Goal: Task Accomplishment & Management: Complete application form

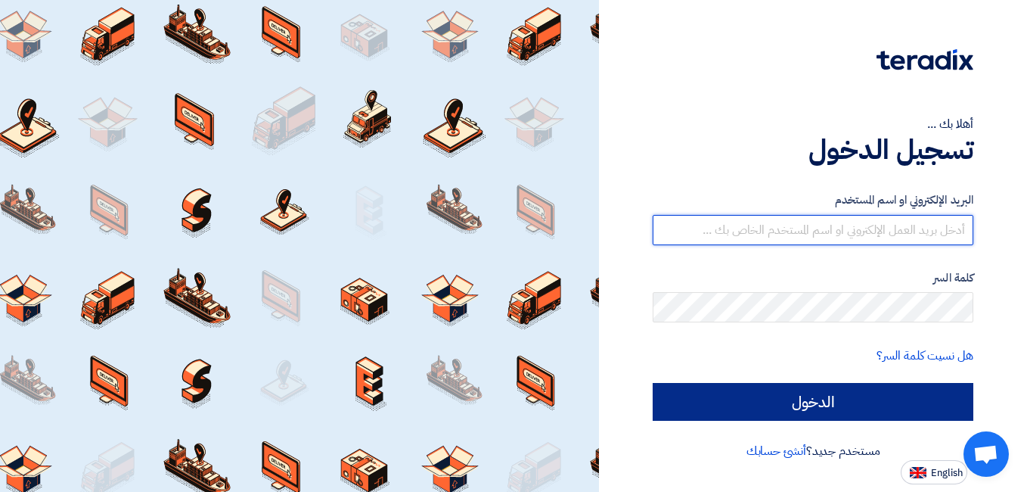
type input "[EMAIL_ADDRESS][DOMAIN_NAME]"
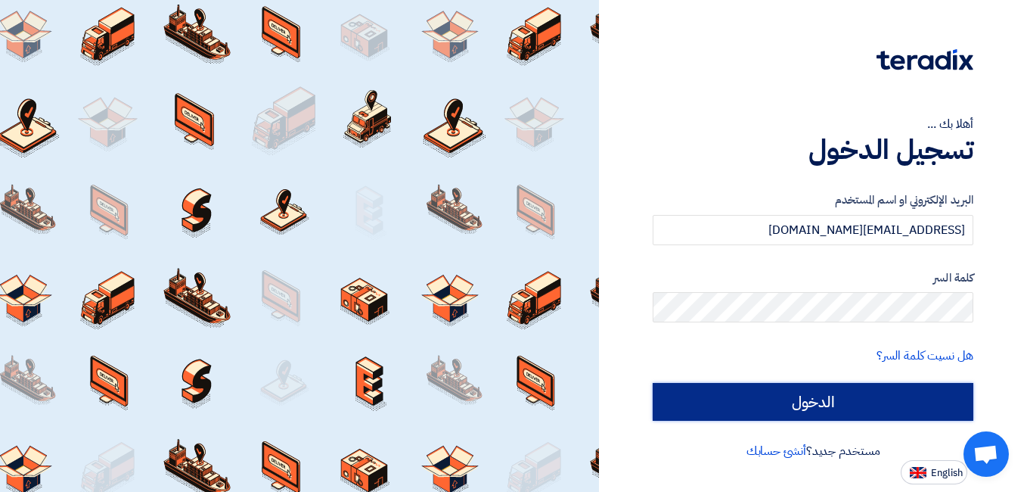
click at [809, 395] on input "الدخول" at bounding box center [813, 402] width 321 height 38
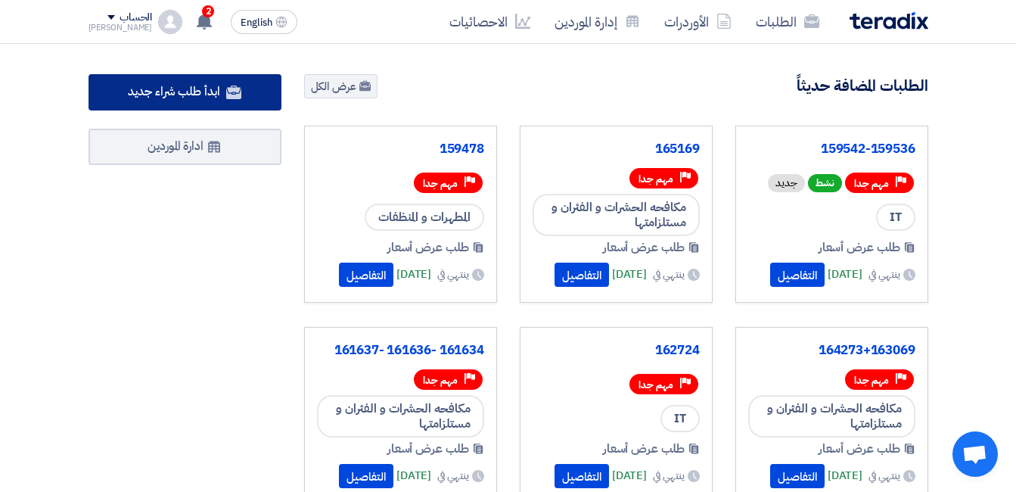
click at [199, 95] on span "ابدأ طلب شراء جديد" at bounding box center [174, 91] width 92 height 18
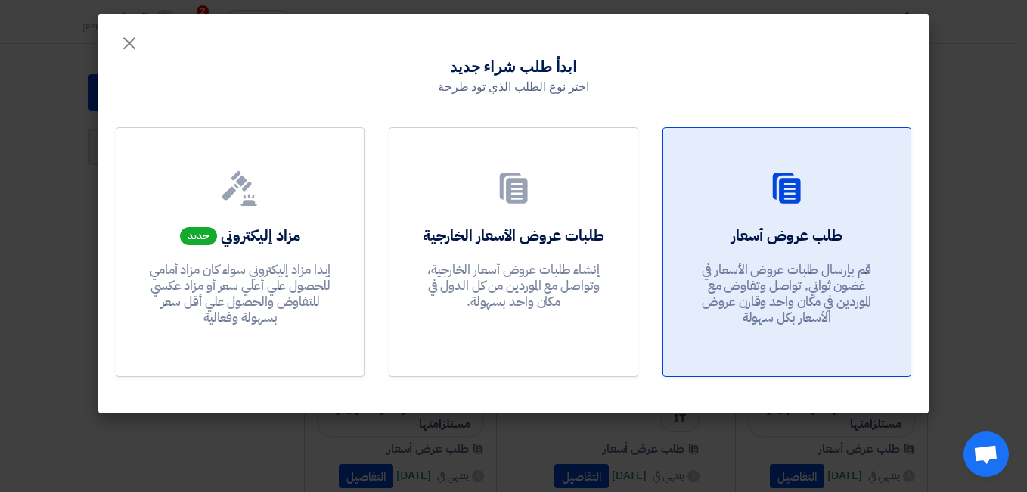
click at [831, 237] on h2 "طلب عروض أسعار" at bounding box center [787, 235] width 111 height 21
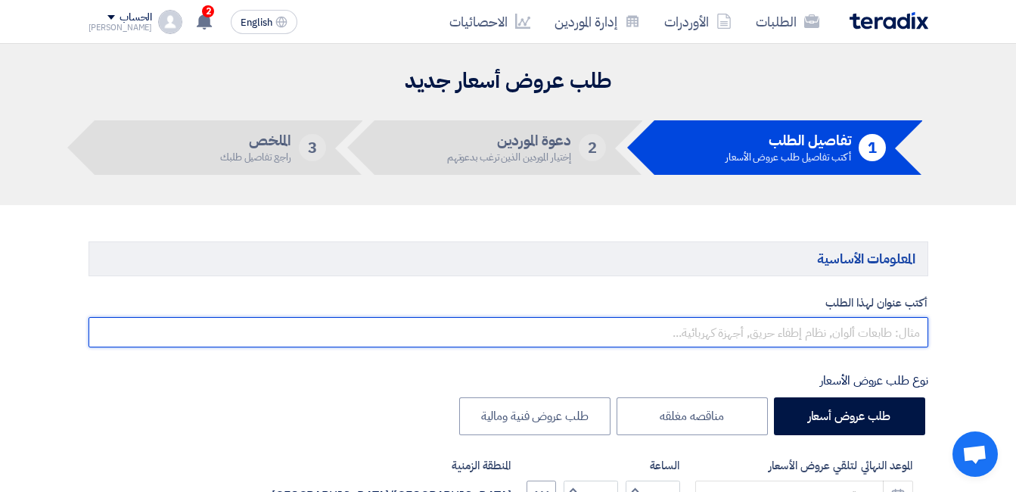
drag, startPoint x: 832, startPoint y: 331, endPoint x: 822, endPoint y: 339, distance: 13.0
click at [828, 334] on input "text" at bounding box center [509, 332] width 840 height 30
paste input "157875"
type input "157875"
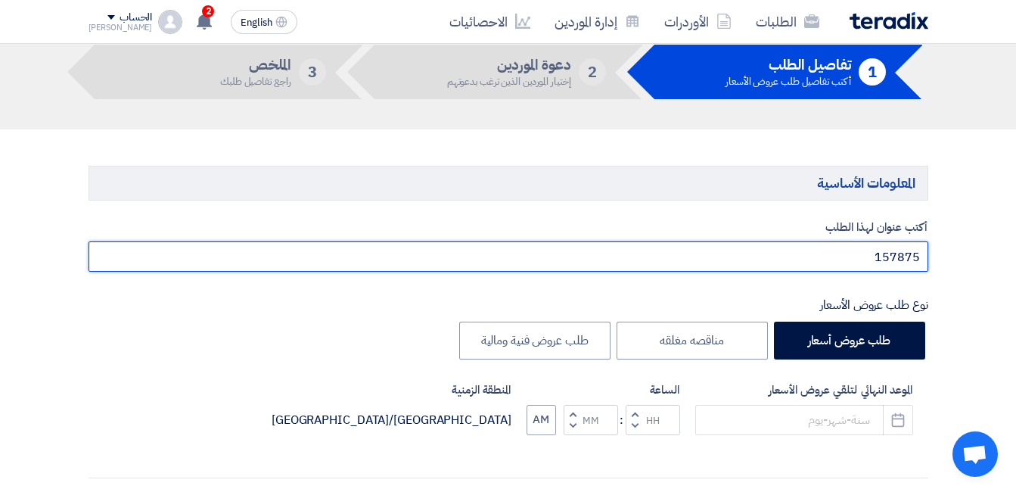
scroll to position [151, 0]
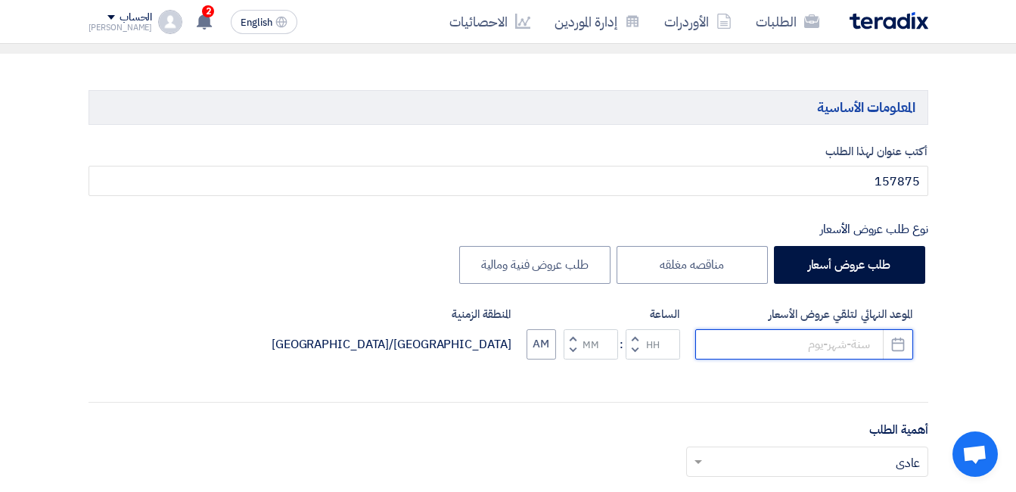
click at [744, 345] on input at bounding box center [804, 344] width 218 height 30
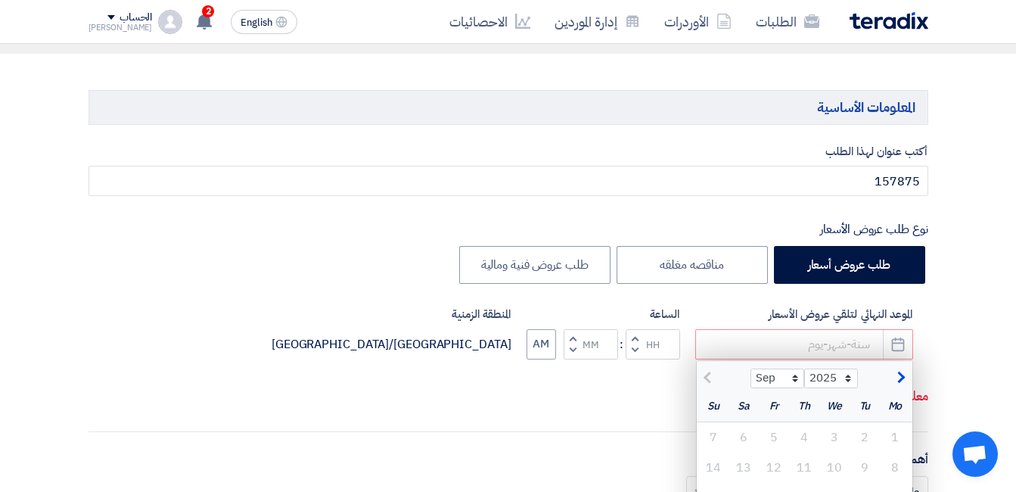
scroll to position [303, 0]
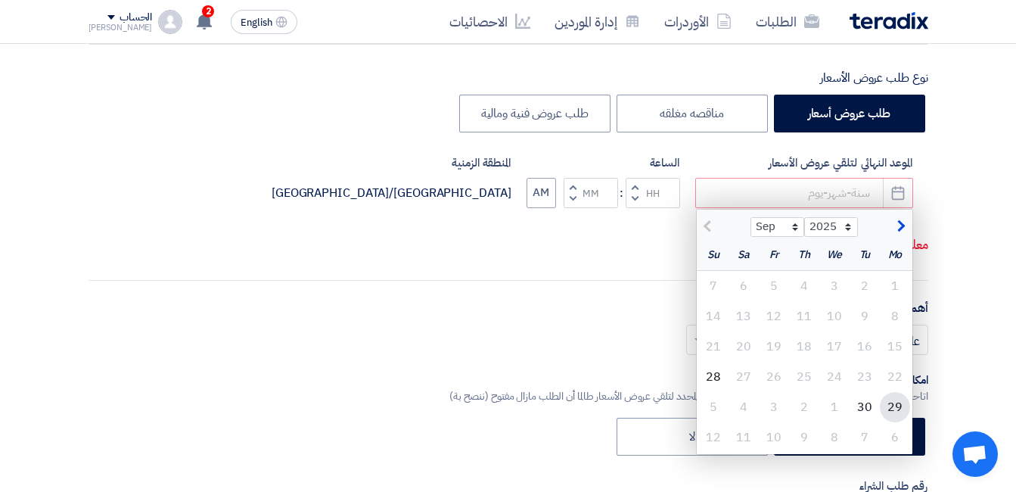
click at [900, 408] on div "29" at bounding box center [895, 407] width 30 height 30
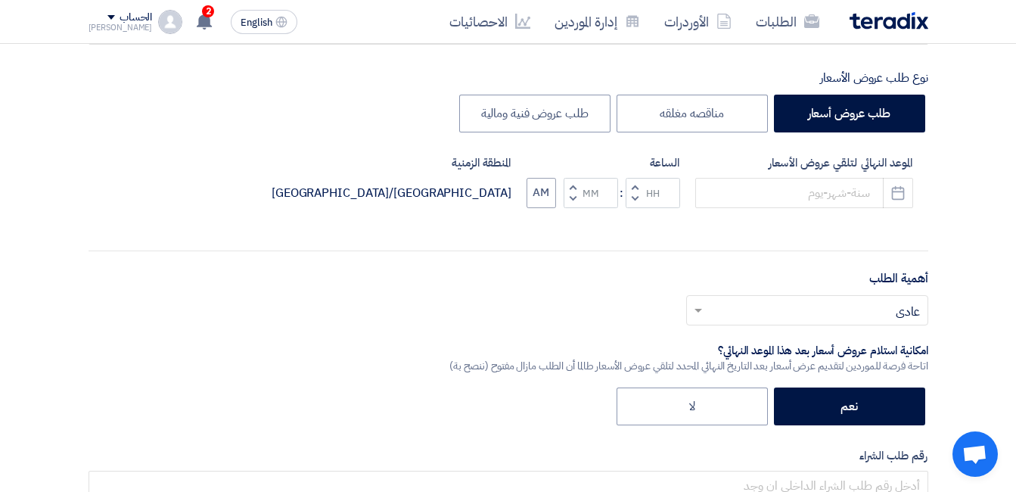
type input "[DATE]"
click at [636, 199] on span "button" at bounding box center [634, 198] width 5 height 11
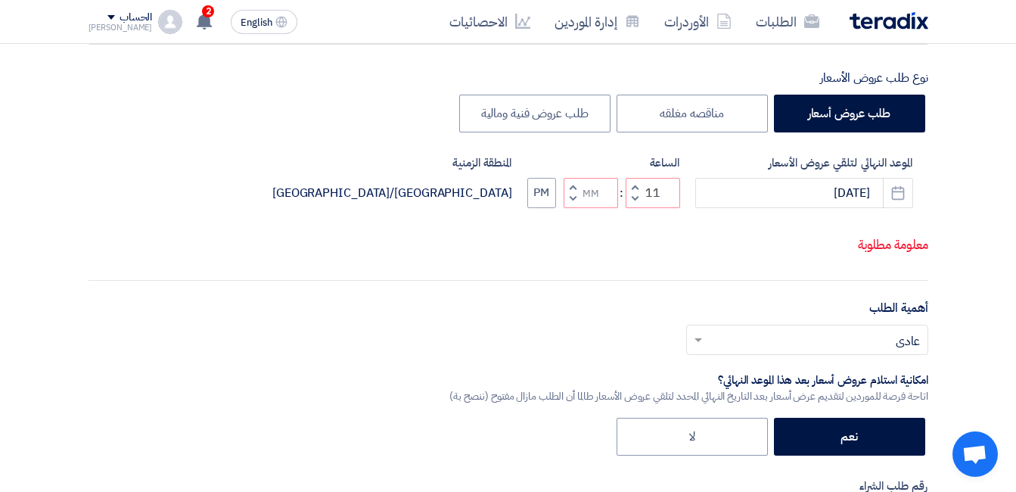
click at [634, 204] on span "button" at bounding box center [634, 198] width 5 height 11
click at [634, 208] on button "Decrement hours" at bounding box center [635, 198] width 18 height 19
click at [634, 207] on button "Decrement hours" at bounding box center [635, 198] width 18 height 19
click at [634, 204] on span "button" at bounding box center [634, 198] width 5 height 11
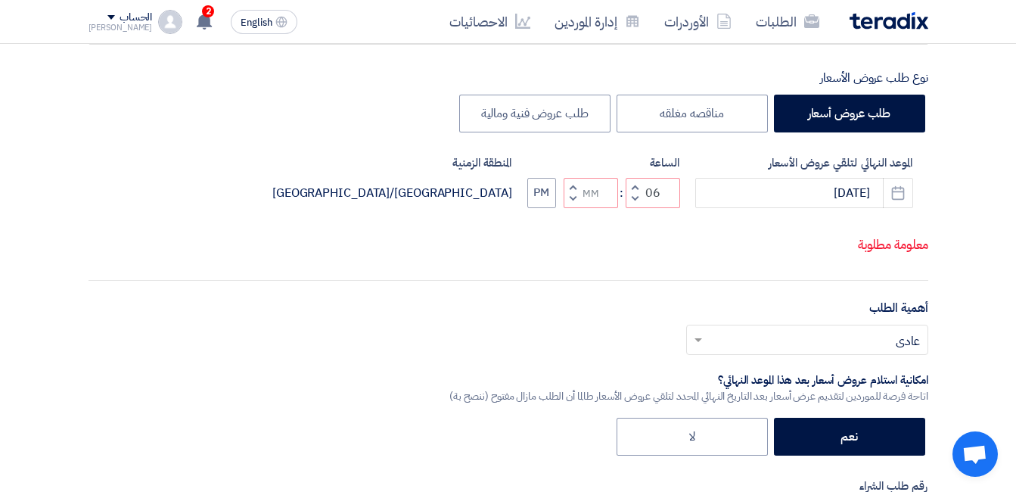
click at [634, 204] on span "button" at bounding box center [634, 198] width 5 height 11
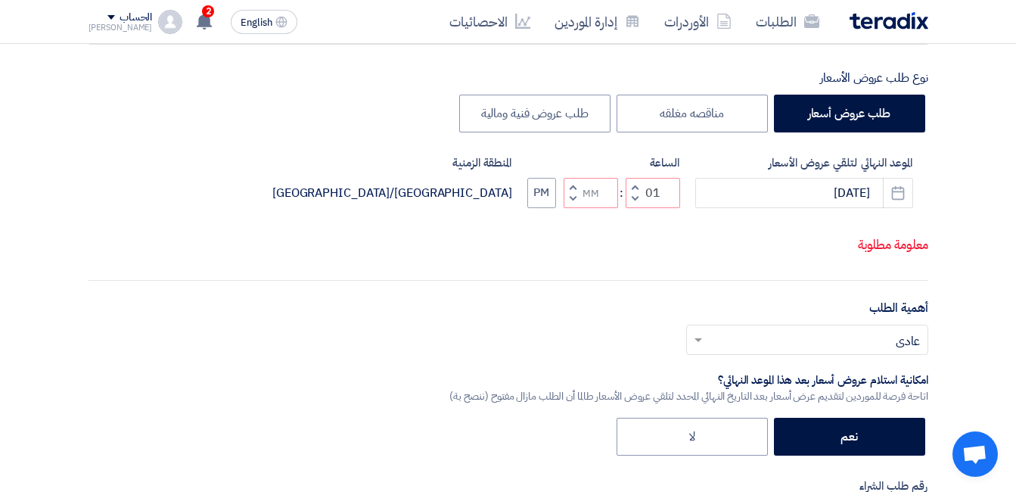
click at [634, 204] on span "button" at bounding box center [634, 198] width 5 height 11
type input "12"
click at [570, 192] on span "button" at bounding box center [572, 186] width 5 height 11
type input "01"
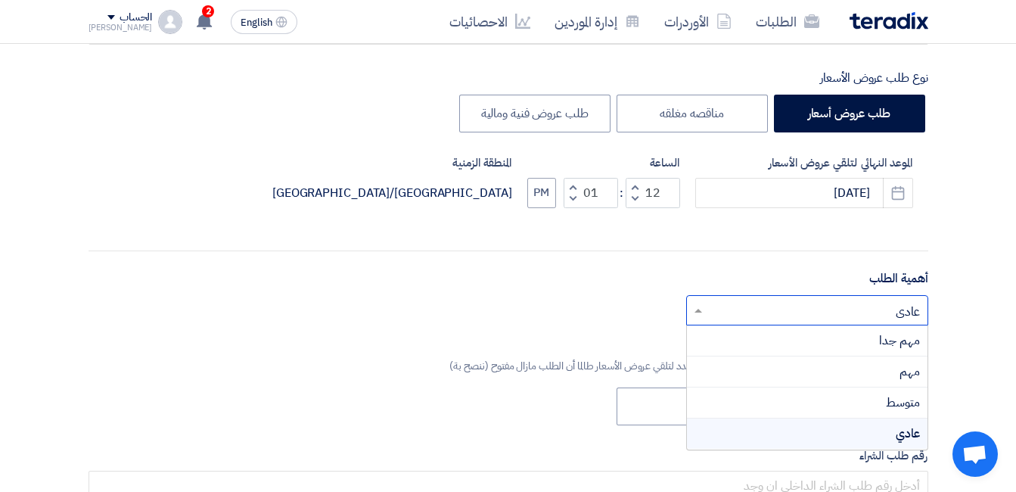
click at [809, 312] on input "text" at bounding box center [816, 311] width 212 height 25
click at [839, 338] on div "مهم جدا" at bounding box center [807, 340] width 241 height 31
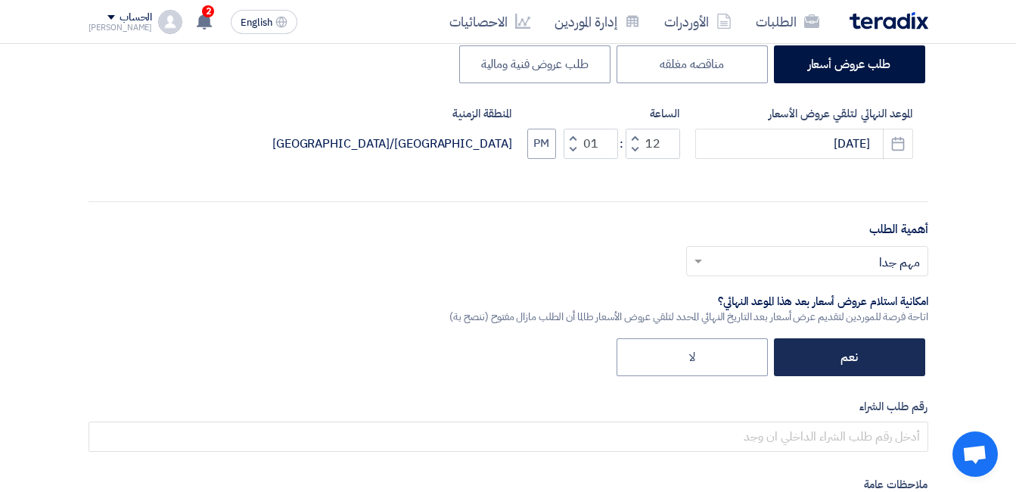
scroll to position [378, 0]
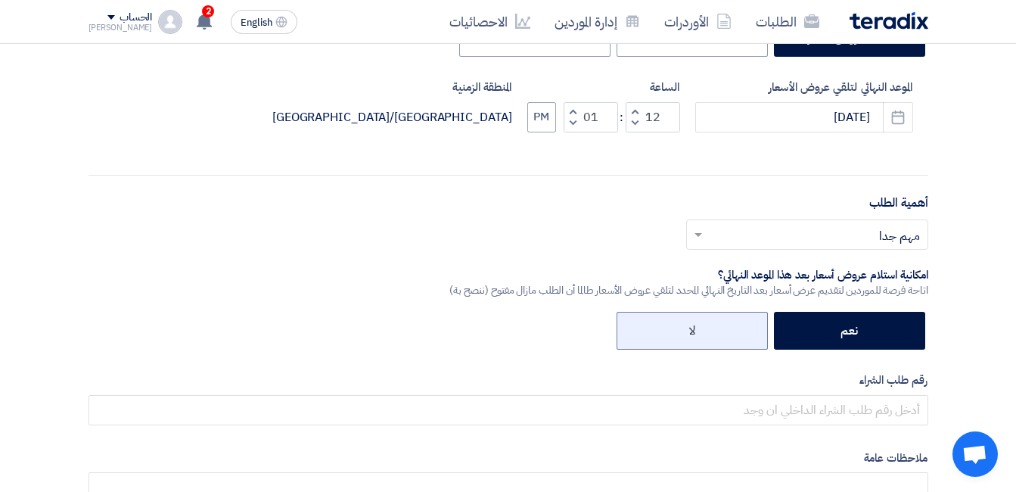
click at [679, 328] on label "لا" at bounding box center [692, 331] width 151 height 38
click at [685, 328] on input "لا" at bounding box center [690, 330] width 10 height 10
radio input "true"
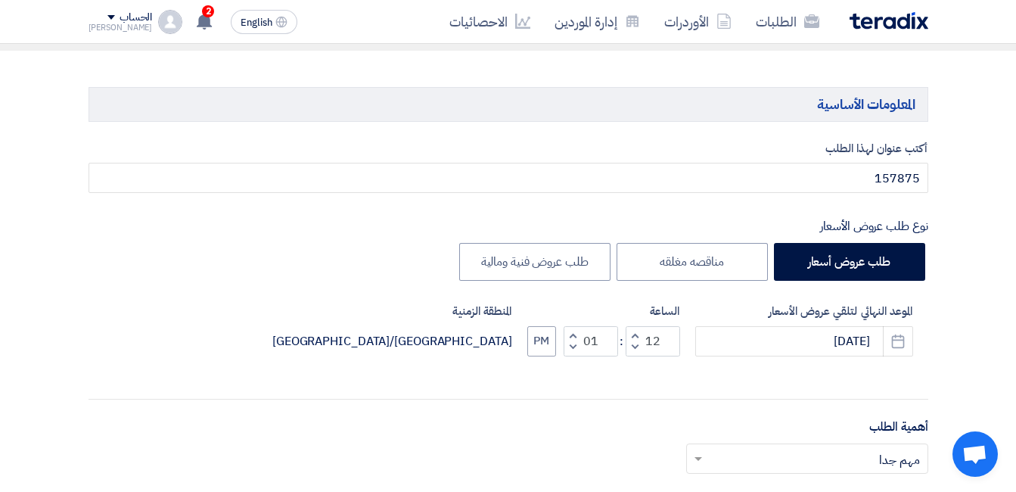
scroll to position [151, 0]
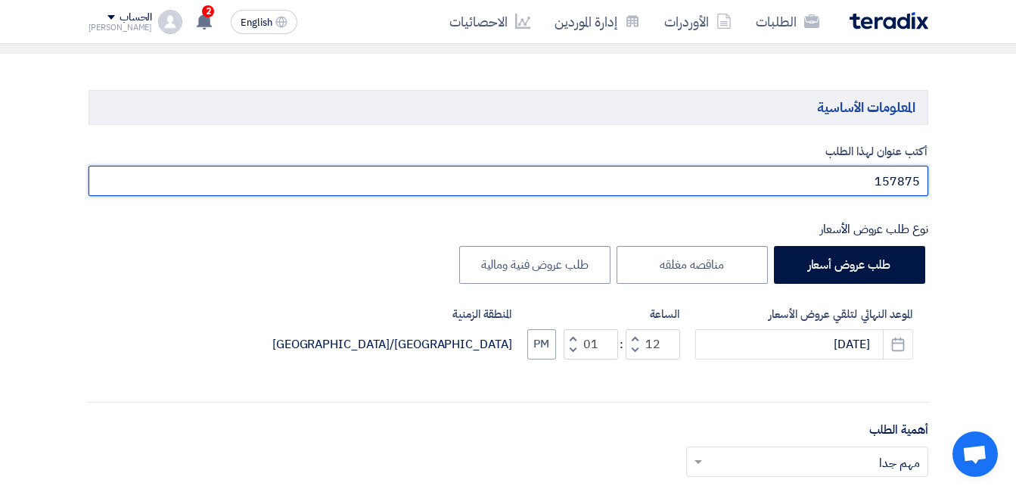
click at [898, 179] on input "157875" at bounding box center [509, 181] width 840 height 30
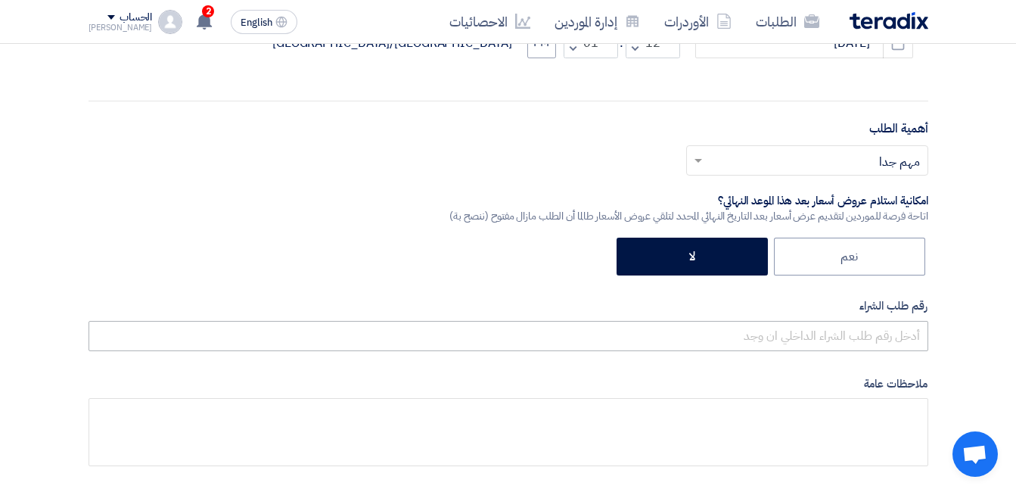
scroll to position [454, 0]
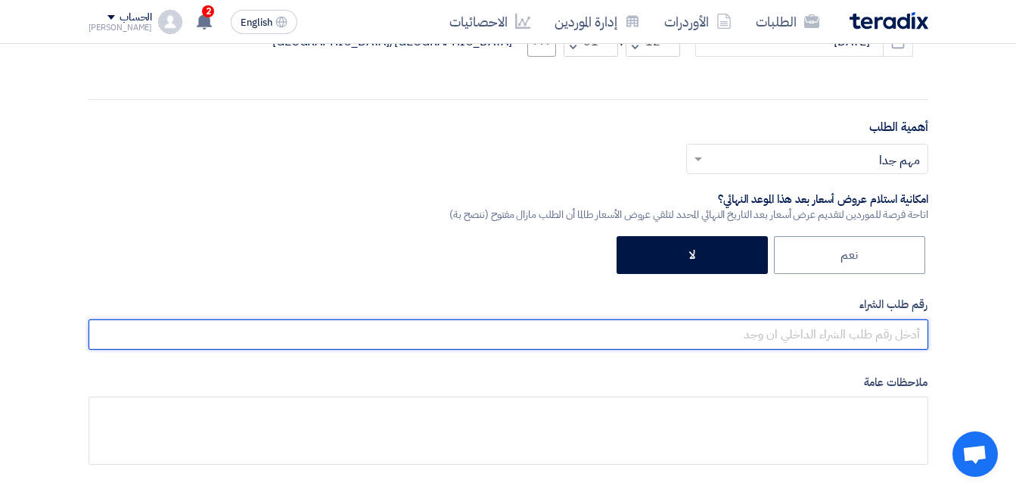
click at [862, 335] on input "text" at bounding box center [509, 334] width 840 height 30
paste input "157875"
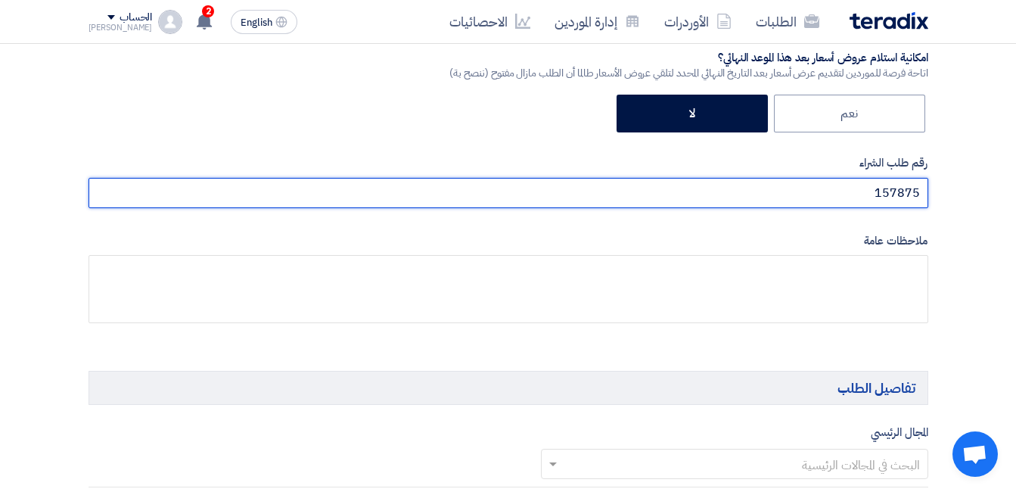
scroll to position [605, 0]
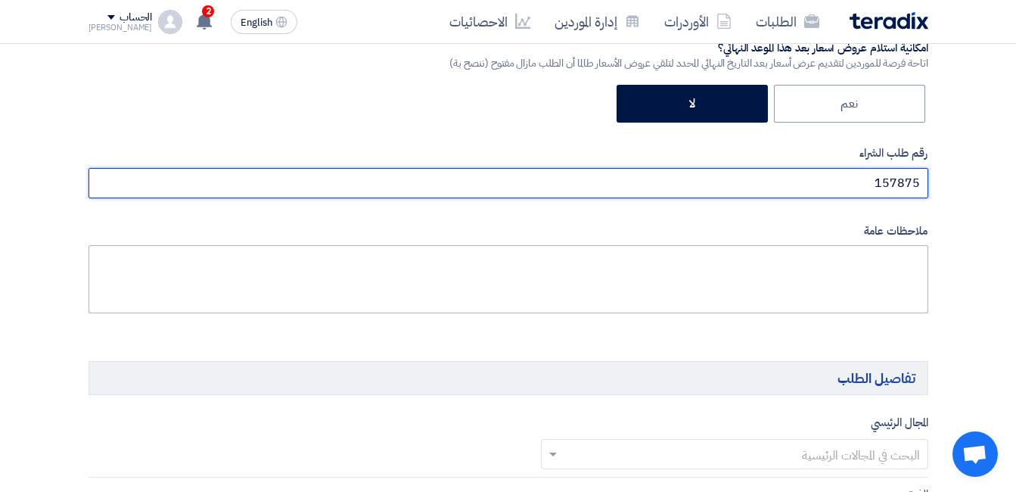
type input "157875"
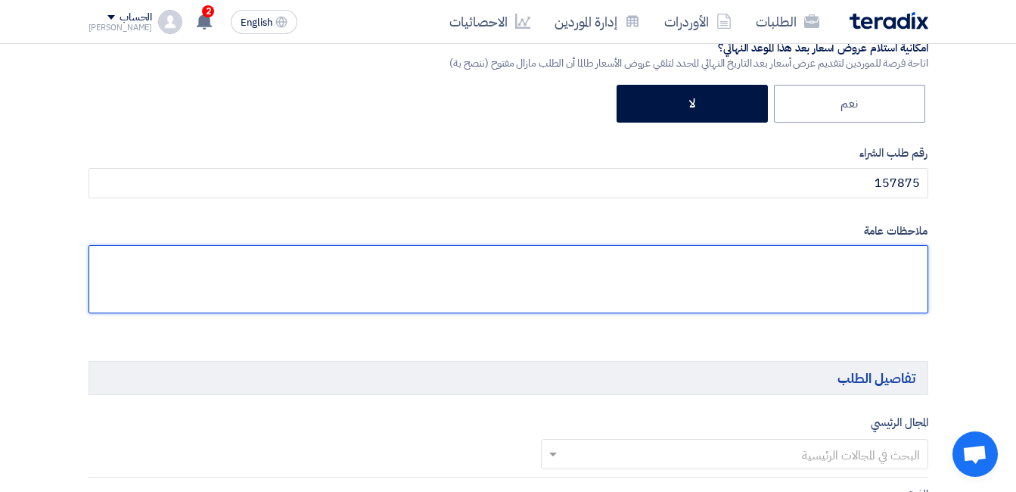
click at [850, 263] on textarea at bounding box center [509, 279] width 840 height 68
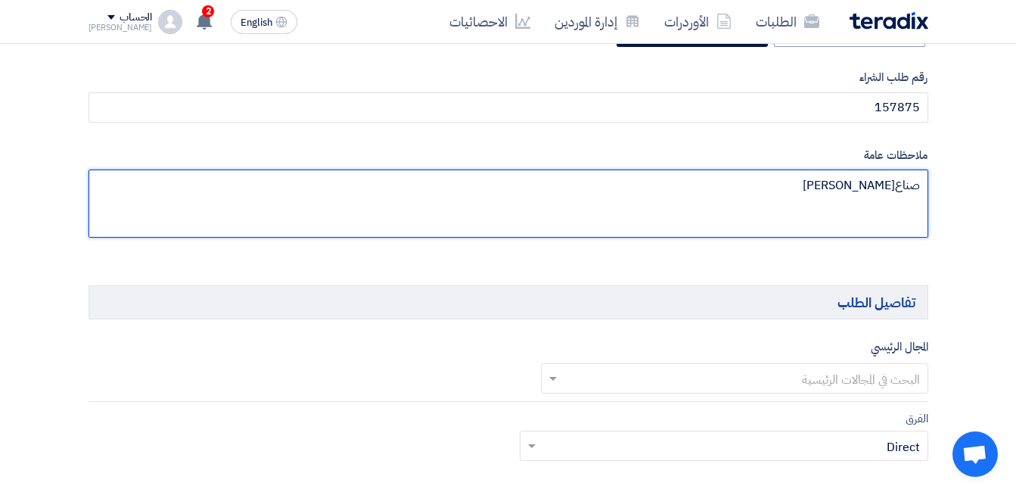
scroll to position [757, 0]
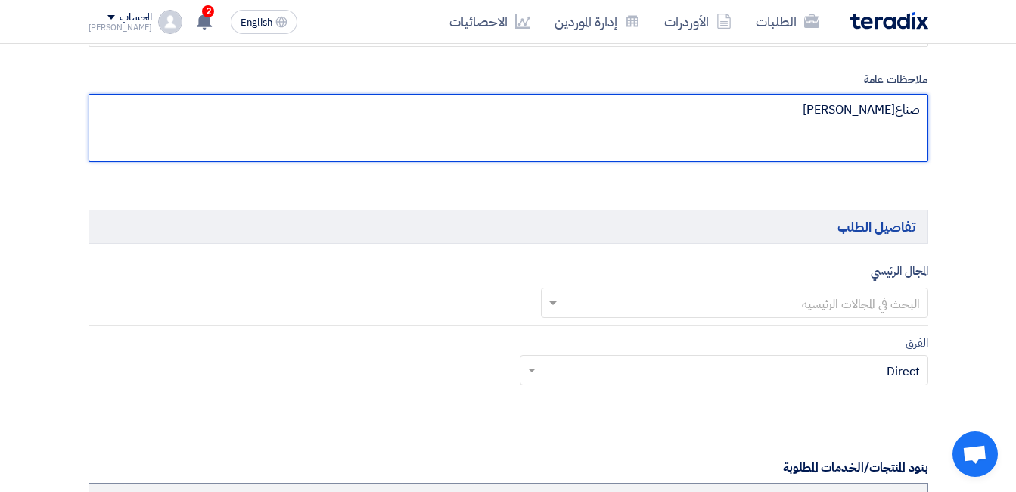
type textarea "صناع[PERSON_NAME]"
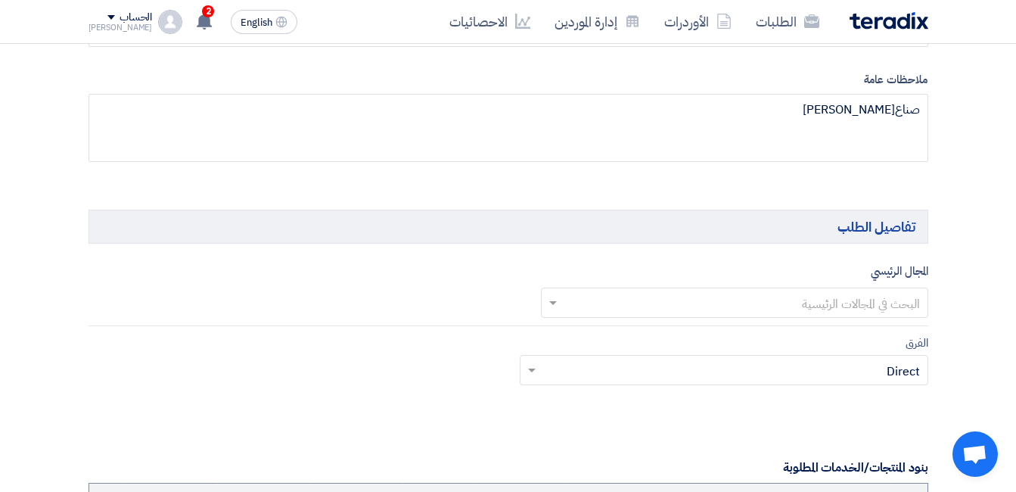
click at [723, 298] on input "text" at bounding box center [742, 303] width 357 height 25
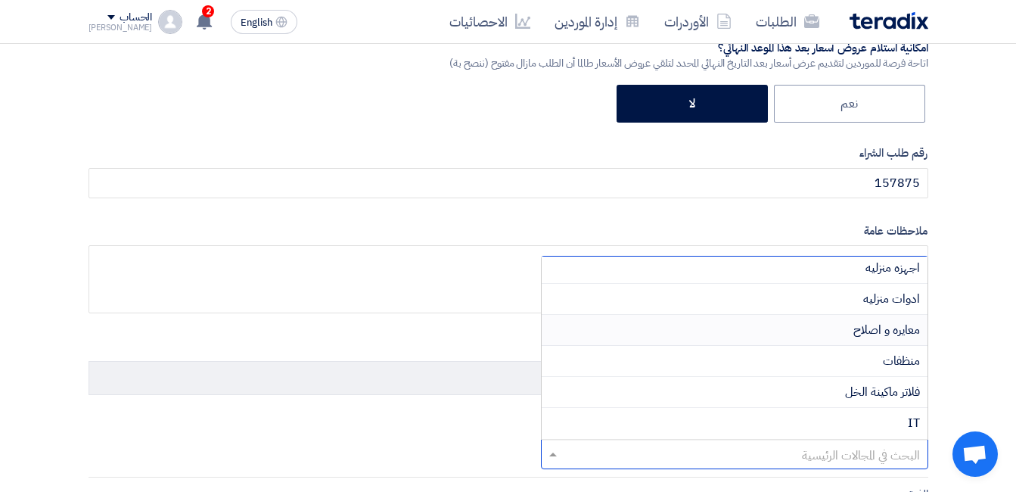
scroll to position [83, 0]
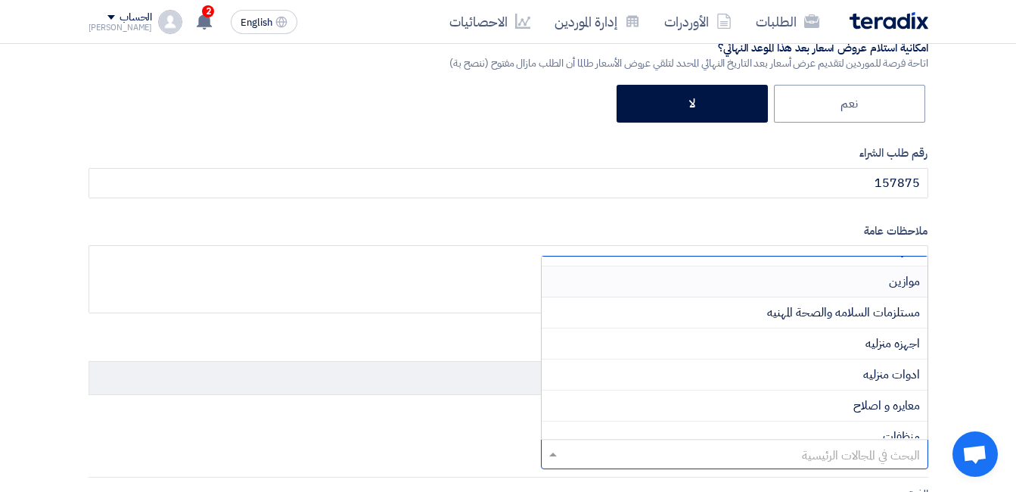
click at [875, 276] on div "موازين" at bounding box center [735, 281] width 386 height 31
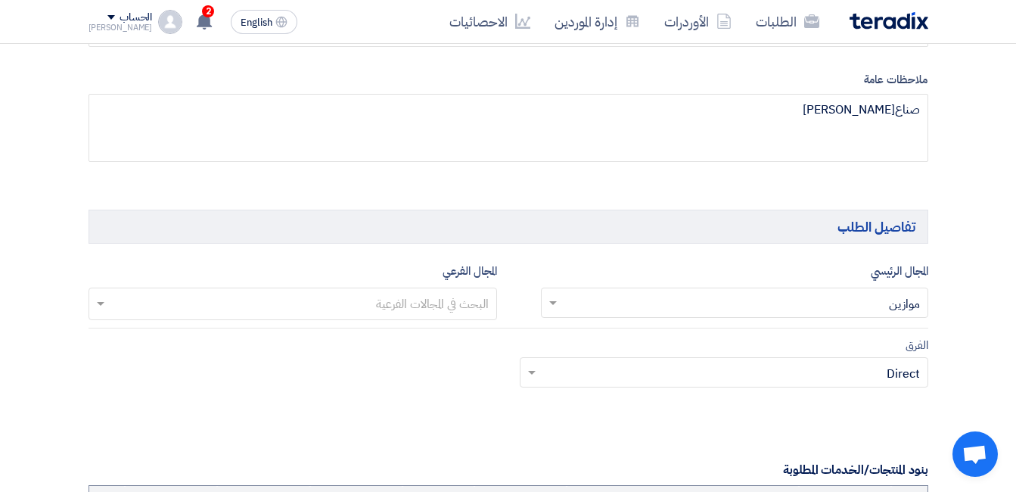
scroll to position [832, 0]
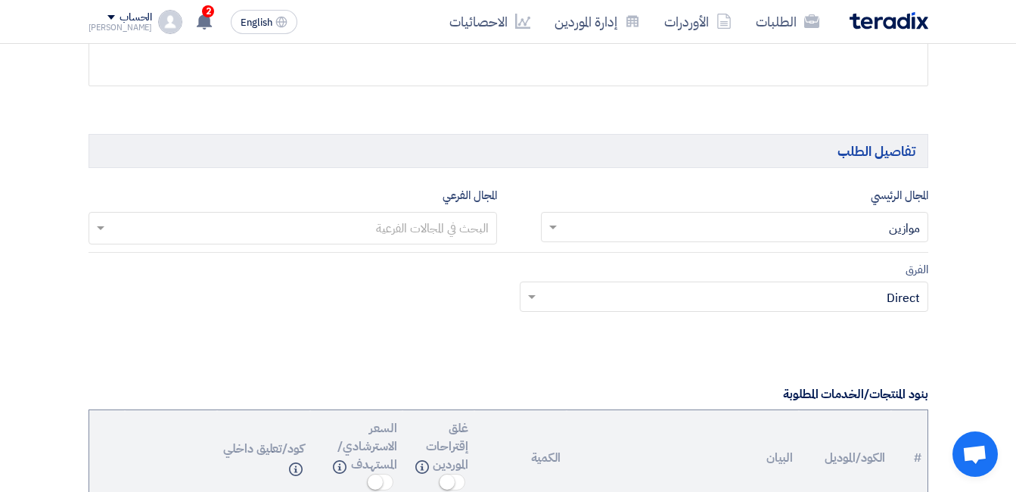
click at [454, 226] on input "text" at bounding box center [291, 229] width 393 height 25
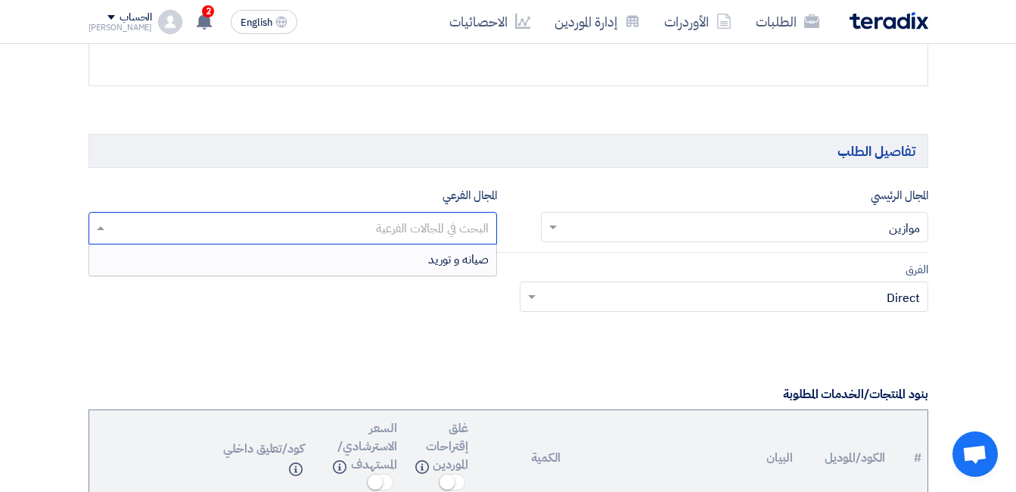
click at [440, 262] on span "صيانه و توريد" at bounding box center [458, 259] width 61 height 18
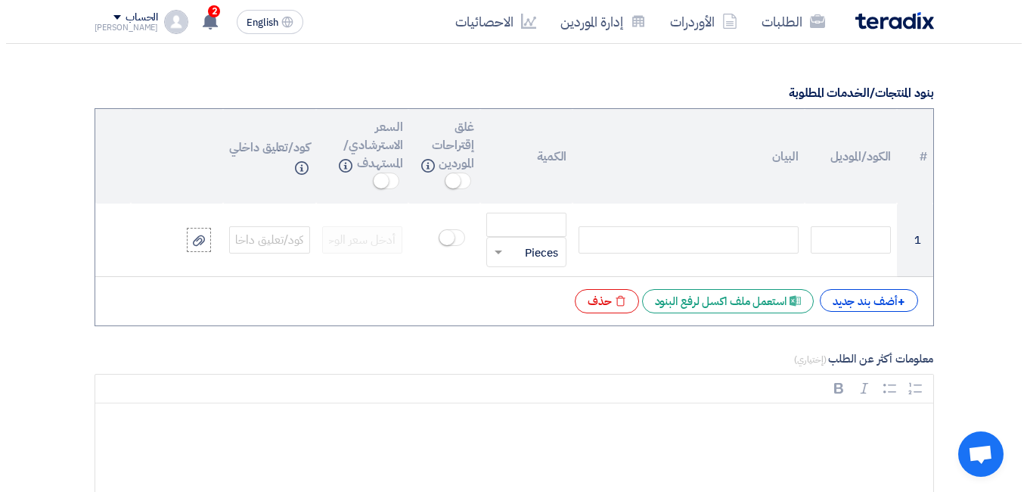
scroll to position [1135, 0]
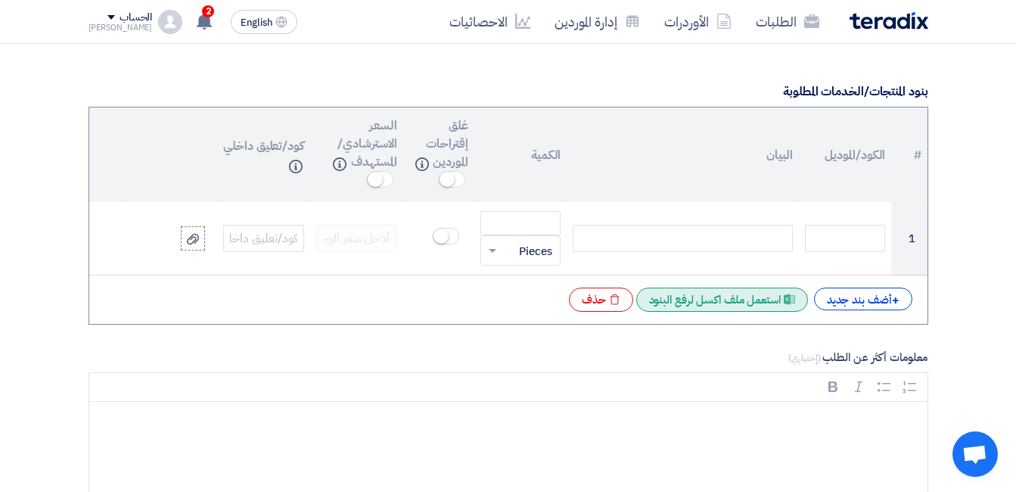
click at [713, 301] on div "Excel file استعمل ملف اكسل لرفع البنود" at bounding box center [722, 299] width 172 height 24
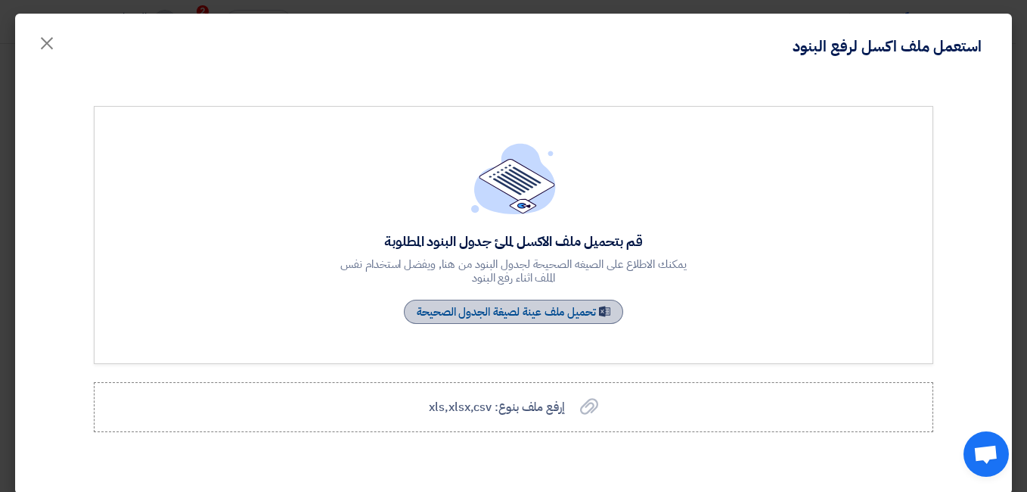
click at [491, 322] on link "Sample Sheet تحميل ملف عينة لصيغة الجدول الصحيحة" at bounding box center [513, 312] width 219 height 24
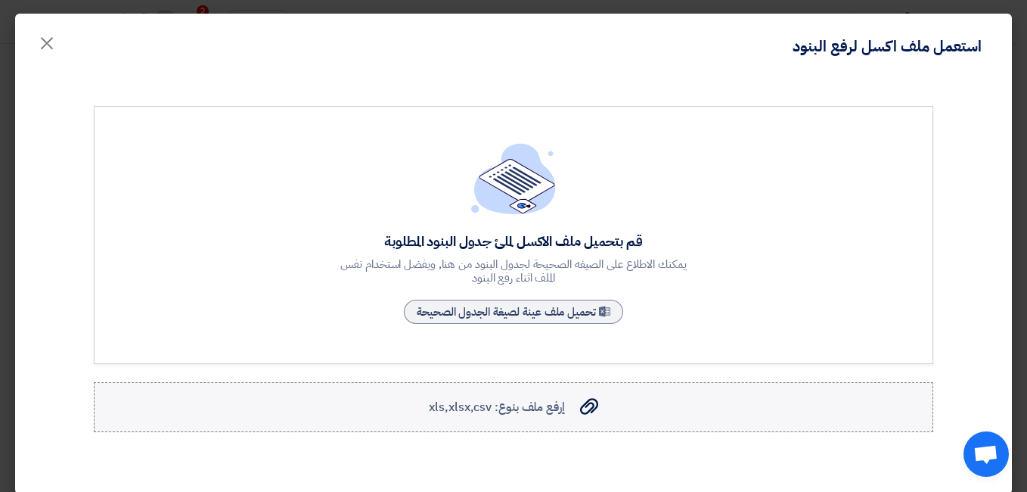
click at [513, 410] on span "إرفع ملف بنوع: xls,xlsx,csv" at bounding box center [496, 407] width 135 height 18
click at [0, 0] on input "إرفع ملف بنوع: xls,xlsx,csv إرفع ملف بنوع: xls,xlsx,csv" at bounding box center [0, 0] width 0 height 0
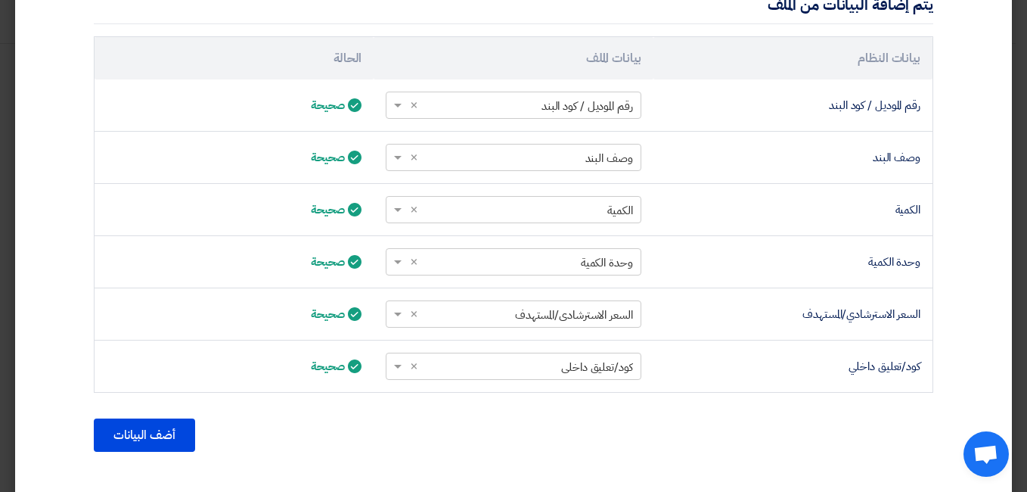
scroll to position [518, 0]
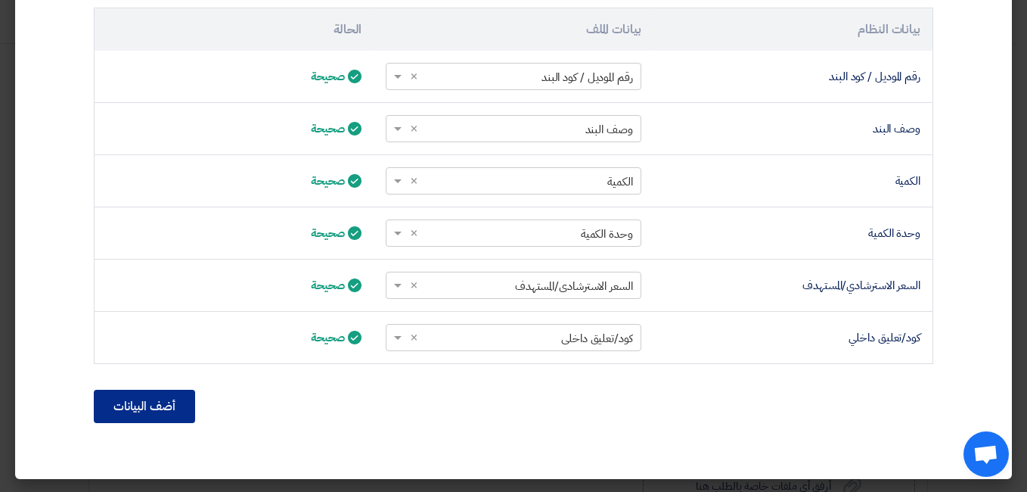
click at [137, 402] on button "أضف البيانات" at bounding box center [144, 406] width 101 height 33
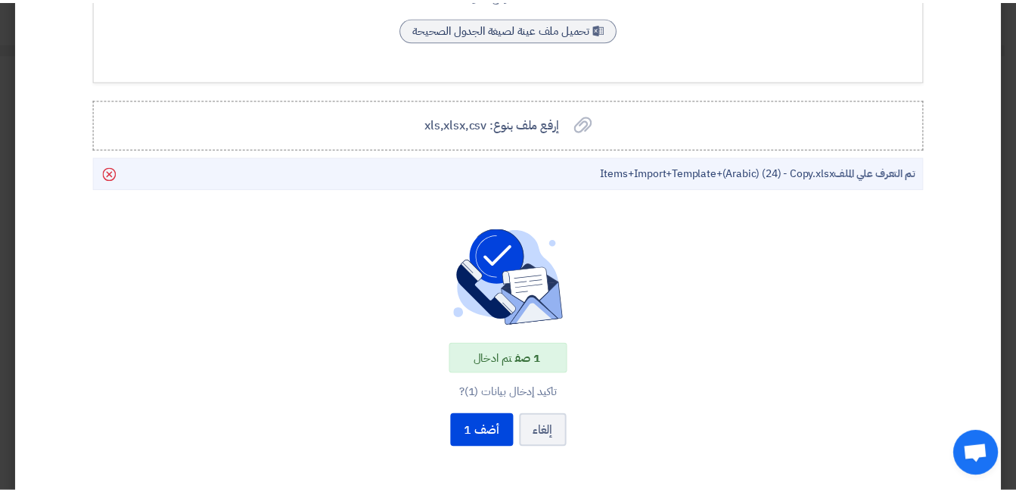
scroll to position [359, 0]
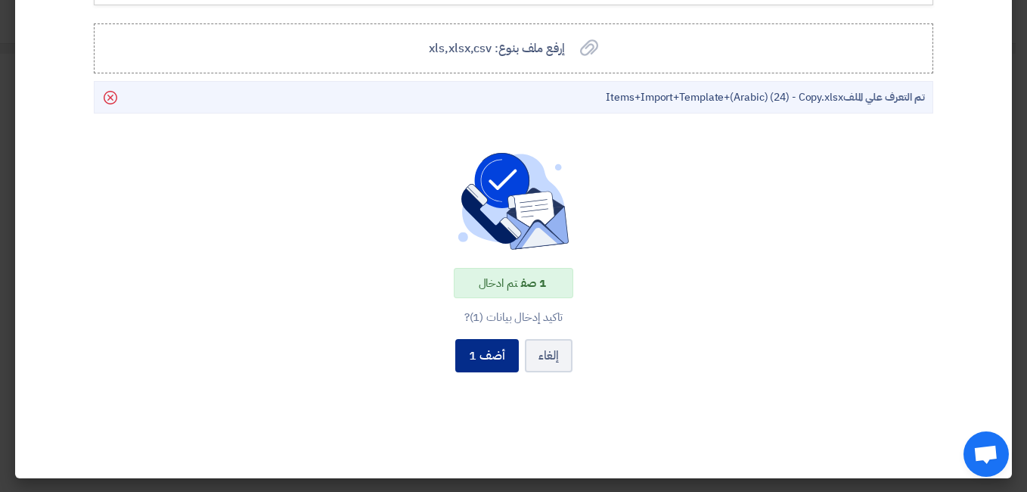
click at [493, 360] on button "أضف 1" at bounding box center [487, 355] width 64 height 33
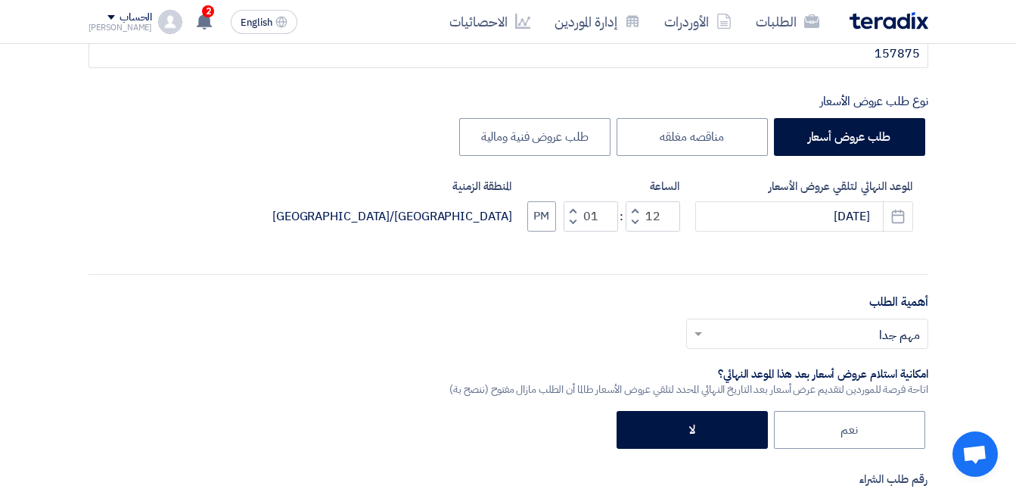
scroll to position [378, 0]
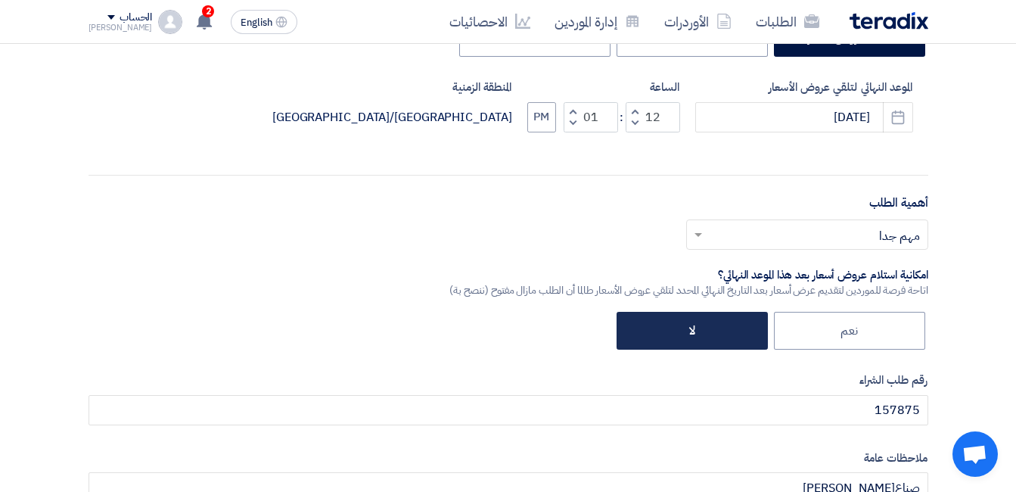
click at [669, 330] on label "لا" at bounding box center [692, 331] width 151 height 38
click at [685, 330] on input "لا" at bounding box center [690, 330] width 10 height 10
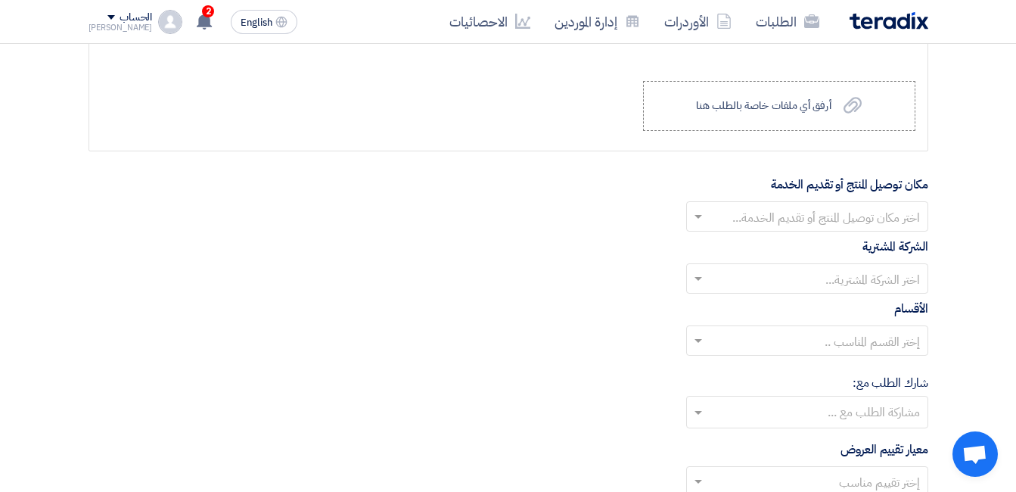
scroll to position [1664, 0]
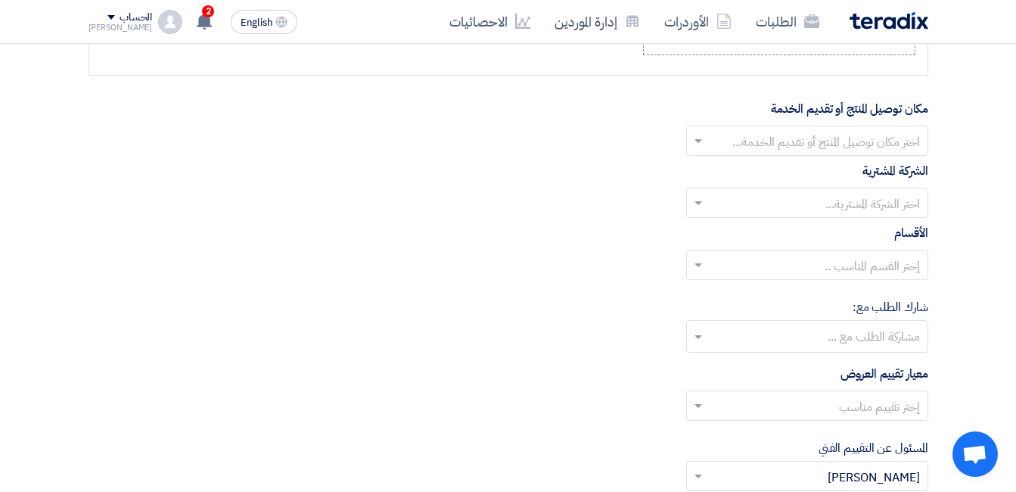
click at [835, 144] on input "text" at bounding box center [816, 142] width 212 height 25
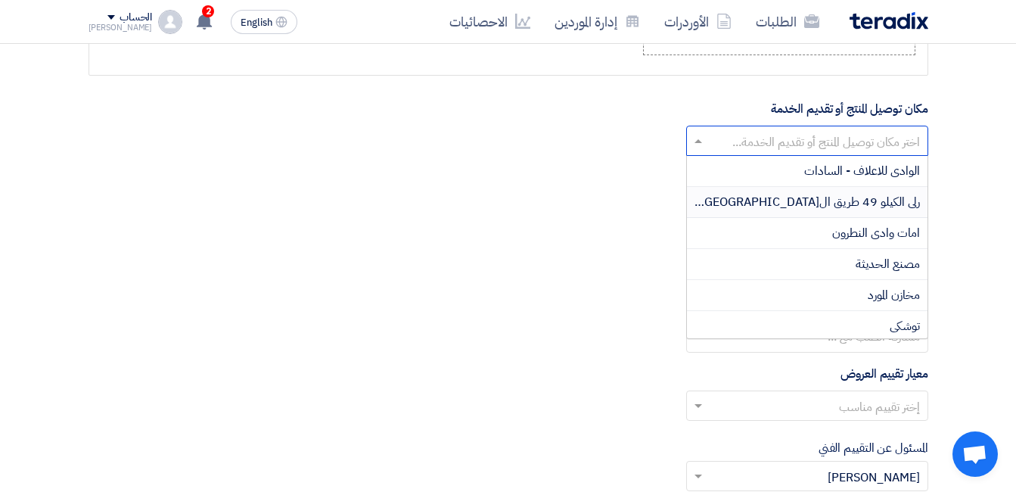
scroll to position [303, 0]
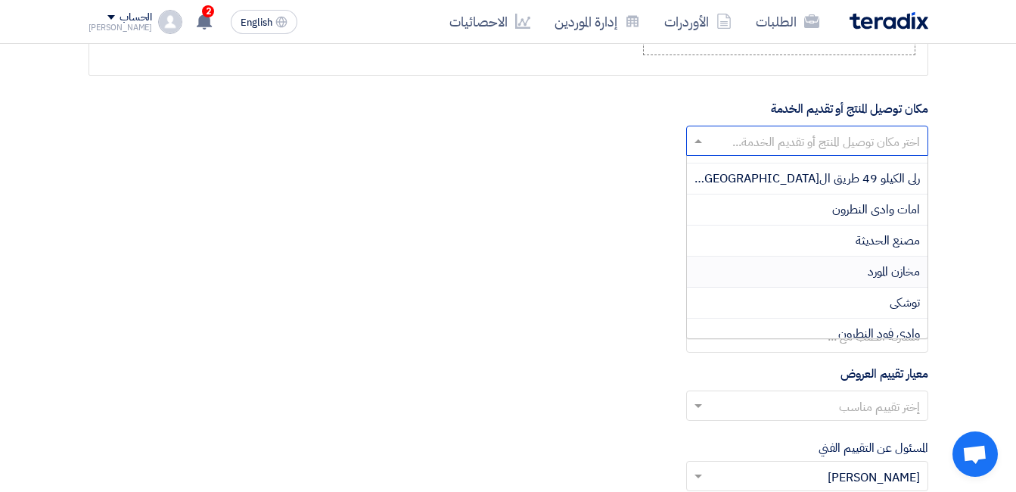
click at [853, 268] on div "مخازن المورد" at bounding box center [807, 271] width 241 height 31
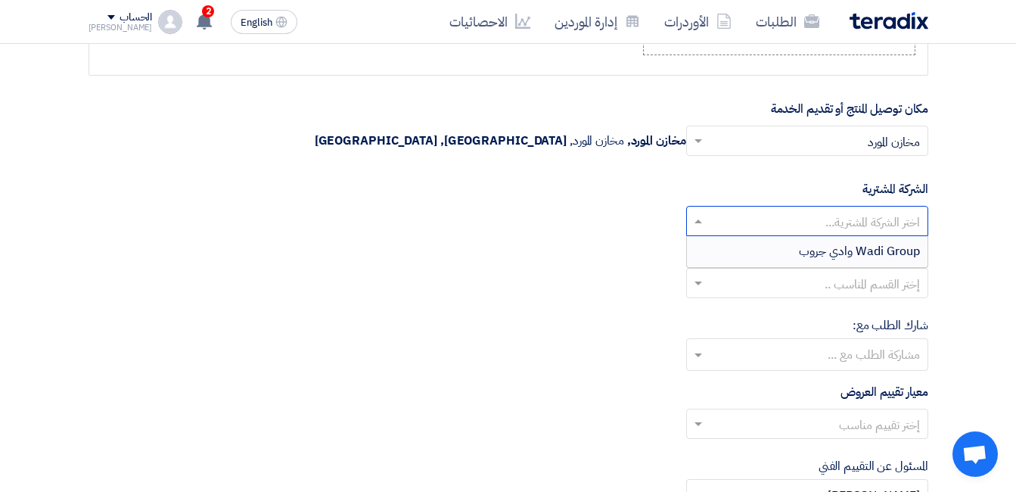
click at [855, 217] on input "text" at bounding box center [816, 222] width 212 height 25
click at [842, 252] on span "Wadi Group وادي جروب" at bounding box center [859, 251] width 121 height 18
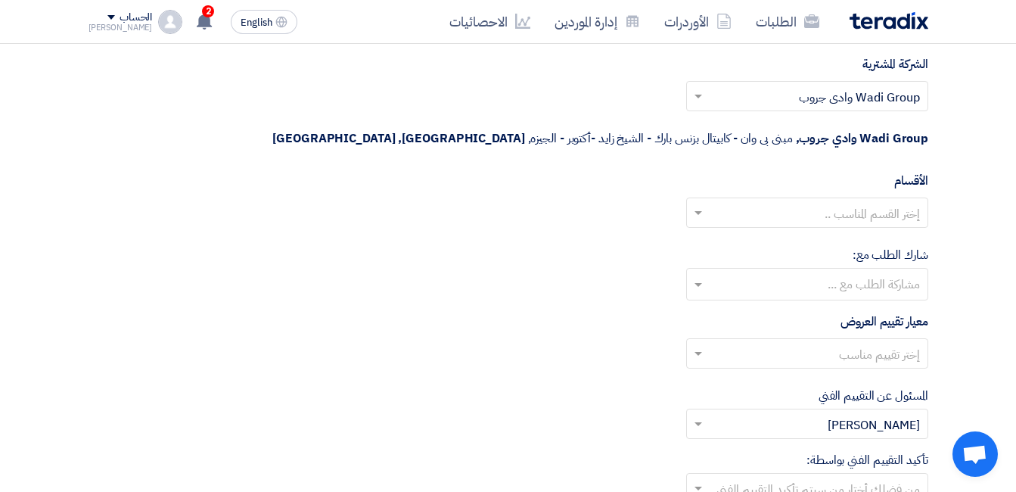
scroll to position [1816, 0]
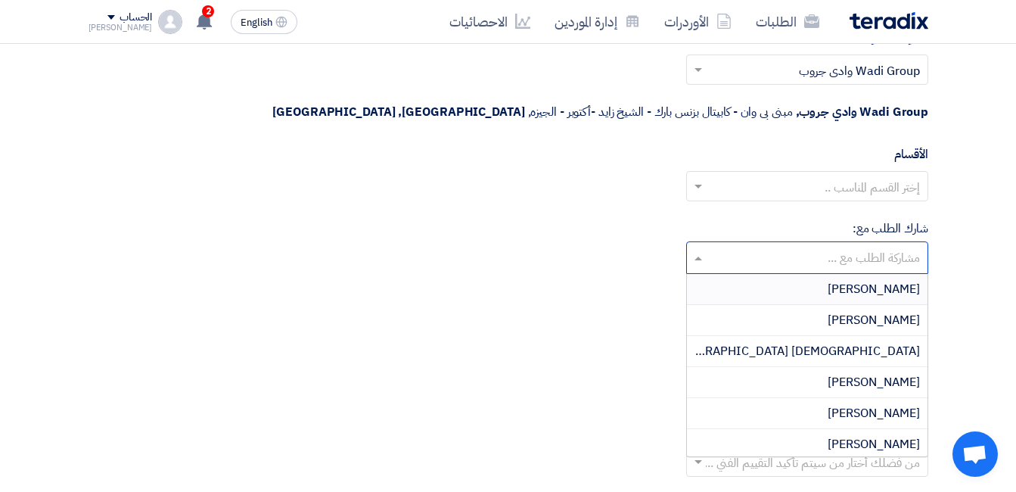
click at [859, 247] on input "text" at bounding box center [806, 259] width 227 height 25
click at [638, 222] on div "شارك الطلب مع: مشاركة الطلب مع ... [PERSON_NAME] [PERSON_NAME] Adham [GEOGRAPHI…" at bounding box center [509, 246] width 840 height 54
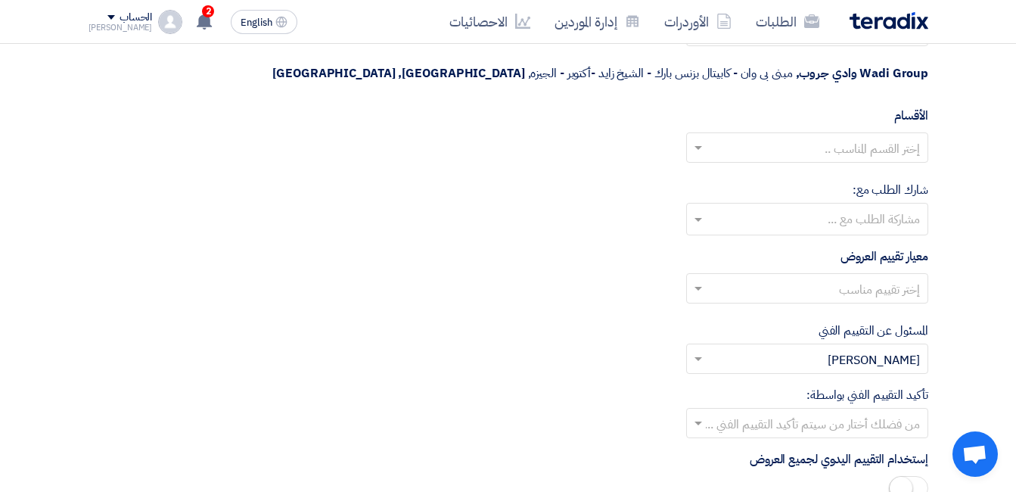
scroll to position [1891, 0]
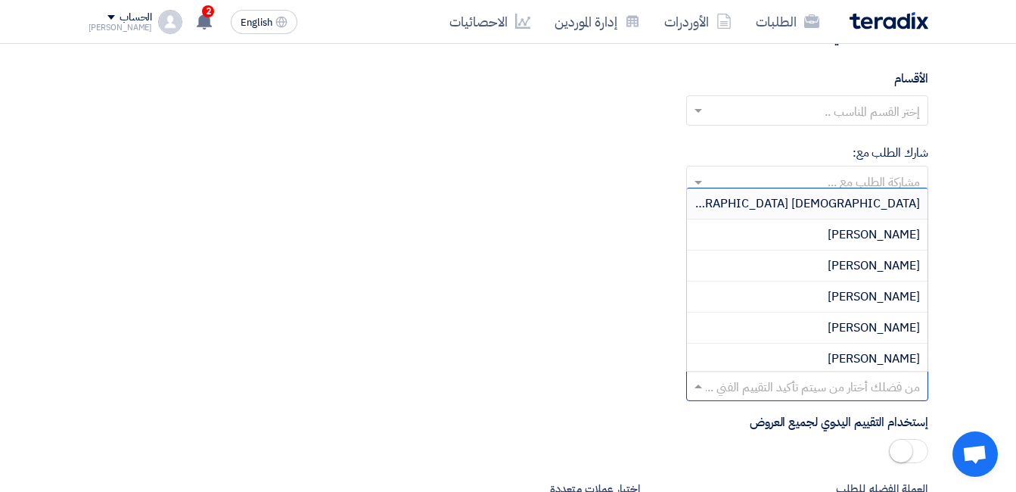
click at [800, 375] on input "text" at bounding box center [816, 387] width 212 height 25
click at [601, 285] on div "المسئول عن التقييم الفني من فضلك إختر مقييم فني × [PERSON_NAME] ×" at bounding box center [509, 310] width 840 height 52
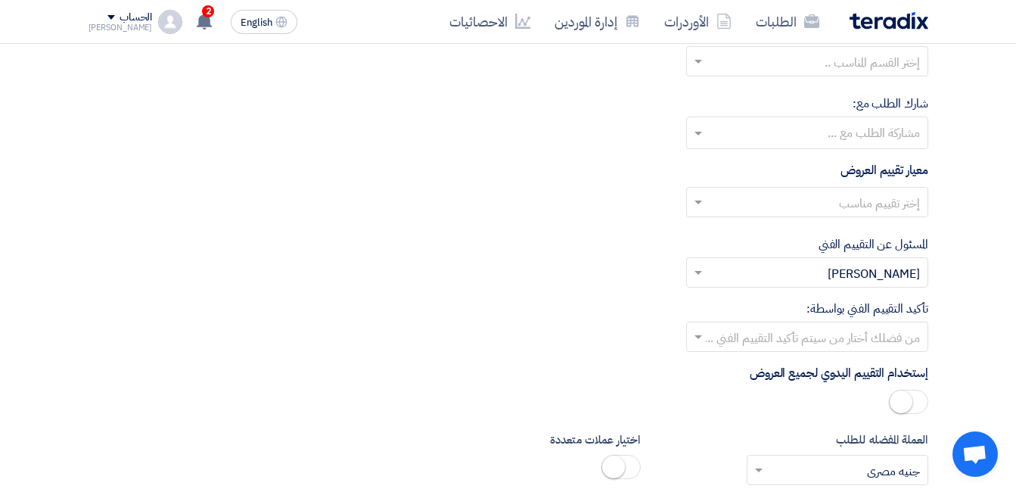
scroll to position [1967, 0]
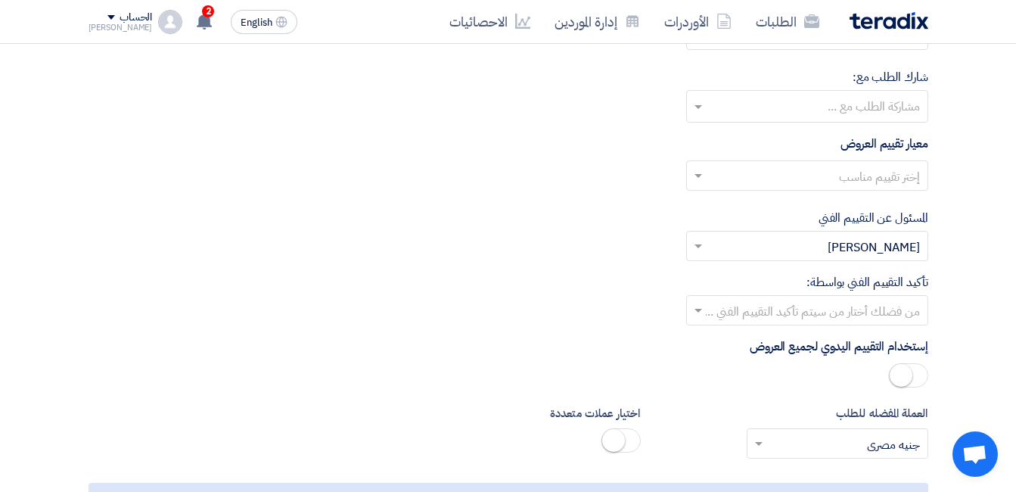
click at [857, 165] on input "text" at bounding box center [816, 177] width 212 height 25
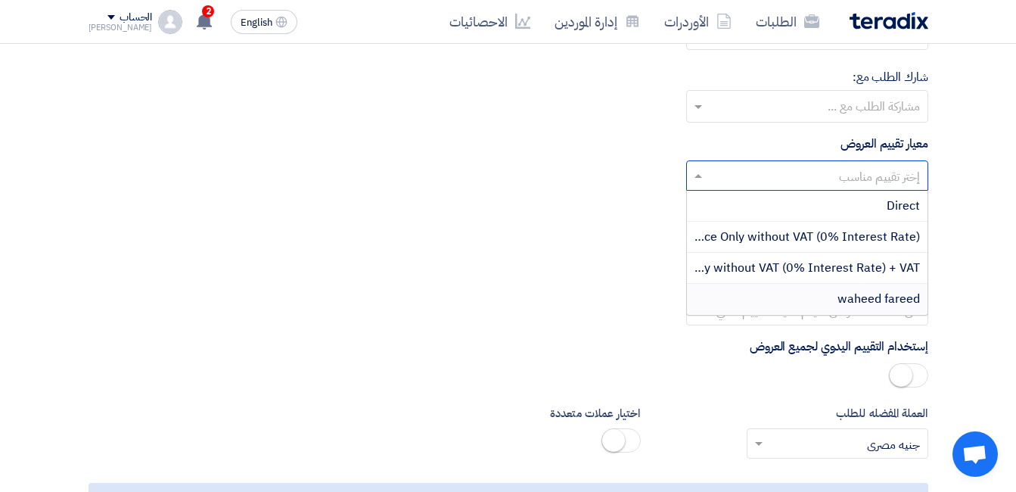
click at [868, 290] on span "waheed fareed" at bounding box center [878, 299] width 82 height 18
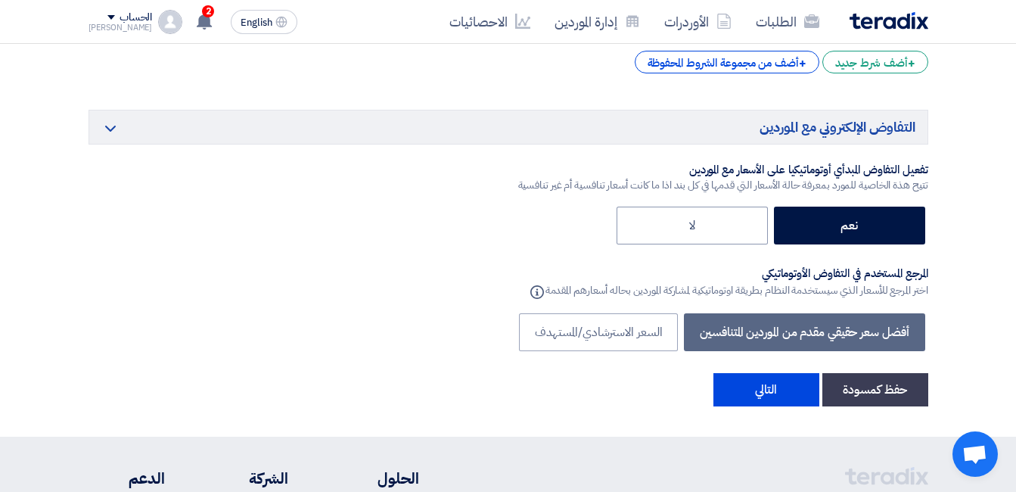
scroll to position [2572, 0]
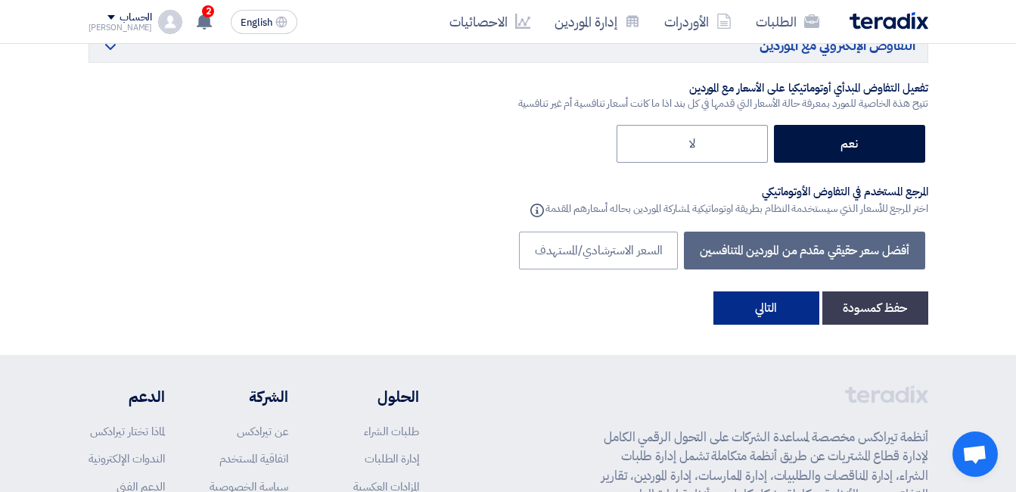
click at [765, 291] on button "التالي" at bounding box center [766, 307] width 106 height 33
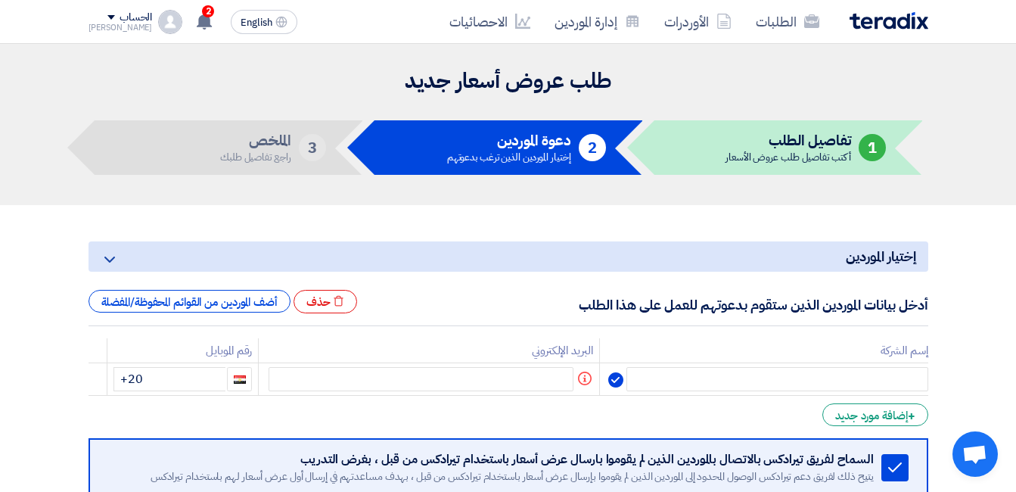
scroll to position [76, 0]
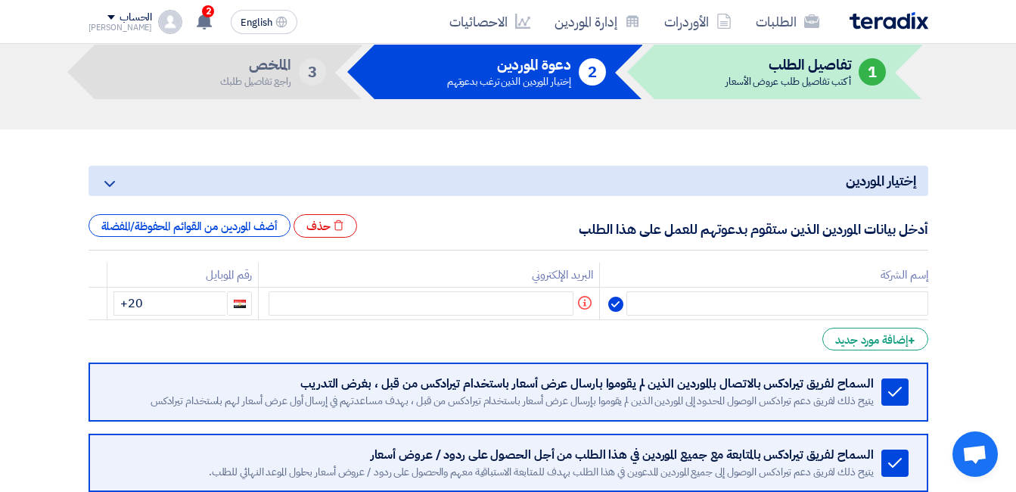
click at [461, 207] on app-invite-partners "إختيار الموردين Minimize/Maximize Category أدخل بيانات الموردين الذين ستقوم بدع…" at bounding box center [509, 257] width 840 height 183
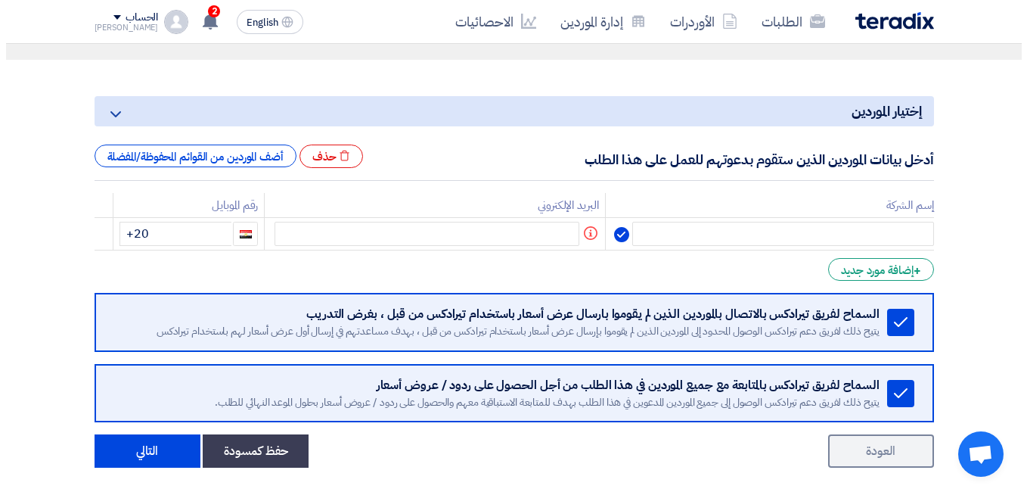
scroll to position [151, 0]
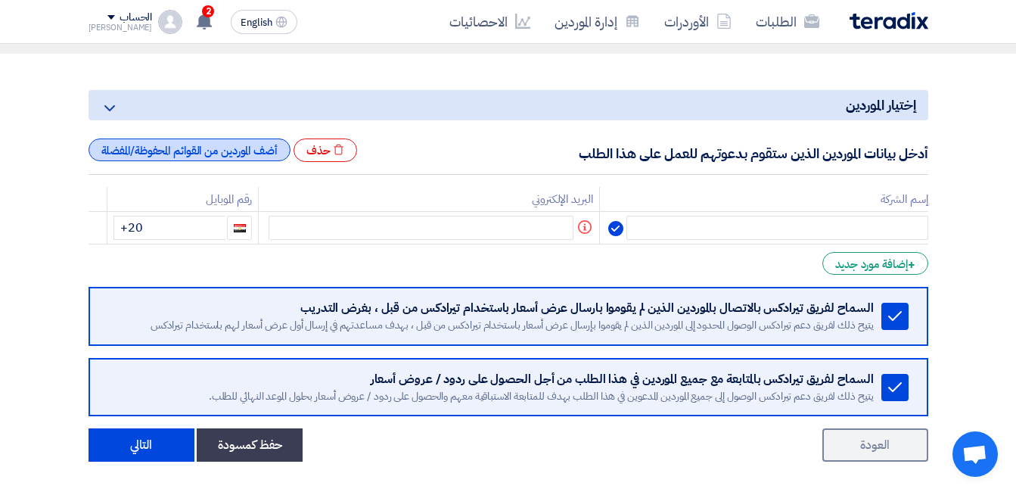
click at [241, 152] on div "أضف الموردين من القوائم المحفوظة/المفضلة" at bounding box center [190, 149] width 202 height 23
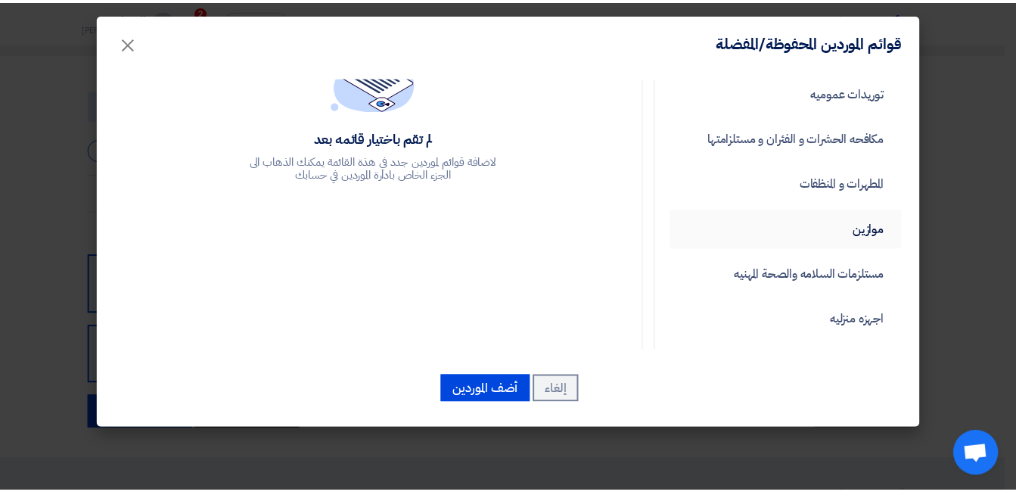
scroll to position [76, 0]
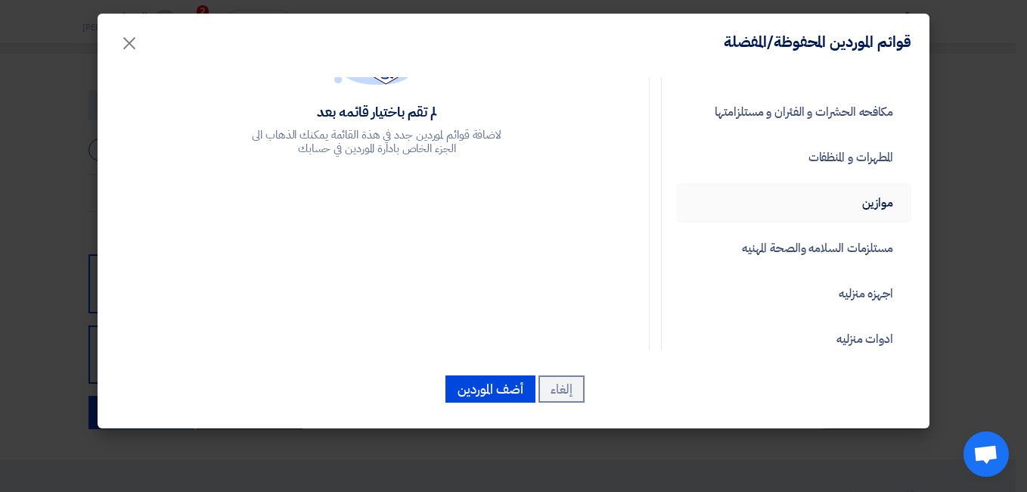
click at [865, 201] on link "موازين" at bounding box center [794, 202] width 235 height 39
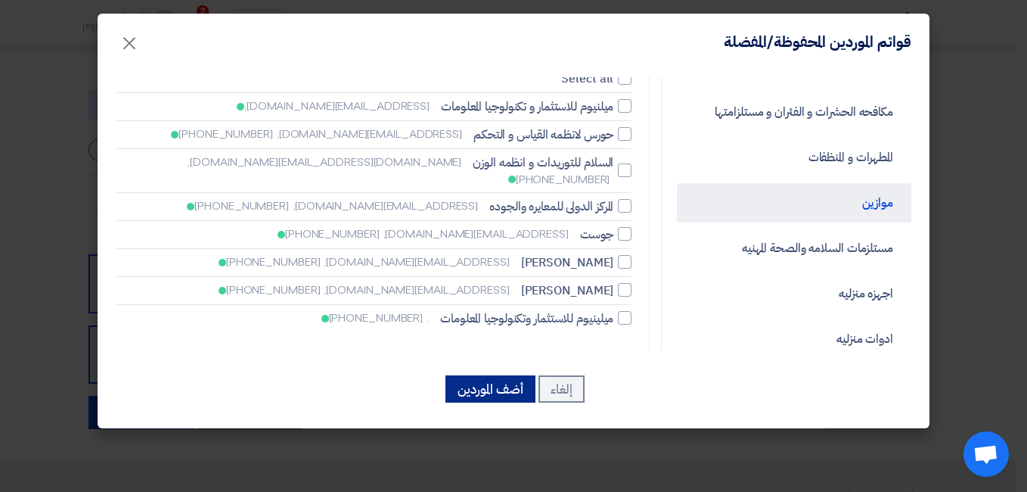
drag, startPoint x: 505, startPoint y: 390, endPoint x: 497, endPoint y: 390, distance: 7.6
click at [504, 390] on button "أضف الموردين" at bounding box center [491, 388] width 90 height 27
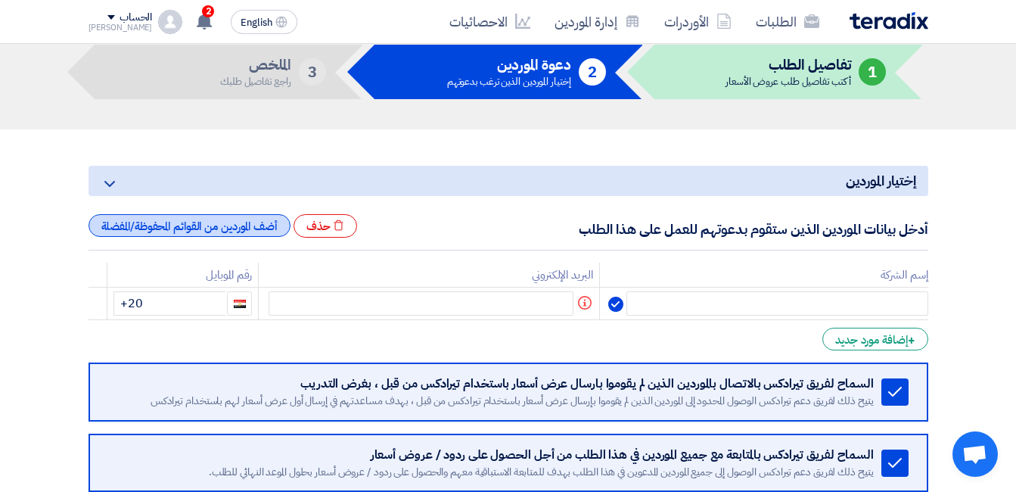
click at [244, 225] on div "أضف الموردين من القوائم المحفوظة/المفضلة" at bounding box center [190, 225] width 202 height 23
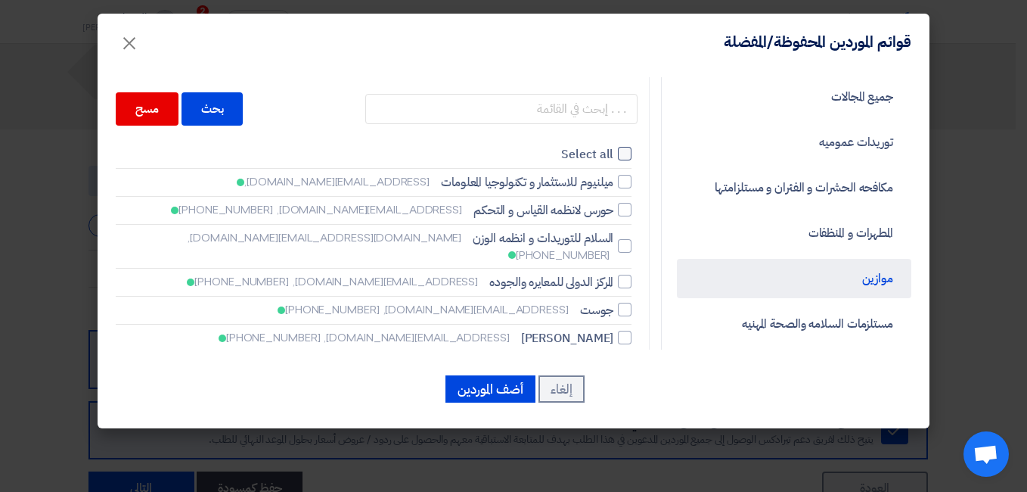
click at [623, 155] on div at bounding box center [625, 154] width 14 height 14
click at [614, 155] on input "Select all" at bounding box center [609, 154] width 10 height 10
checkbox input "true"
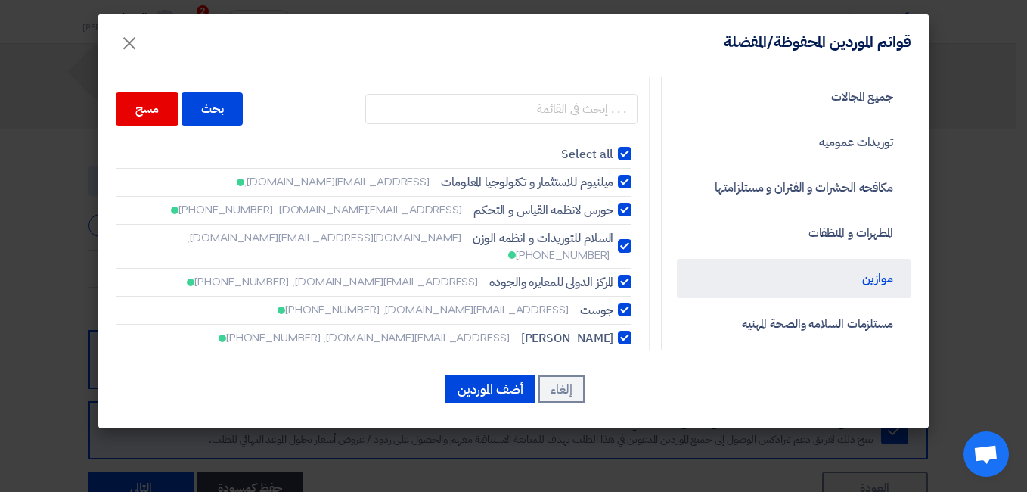
checkbox input "true"
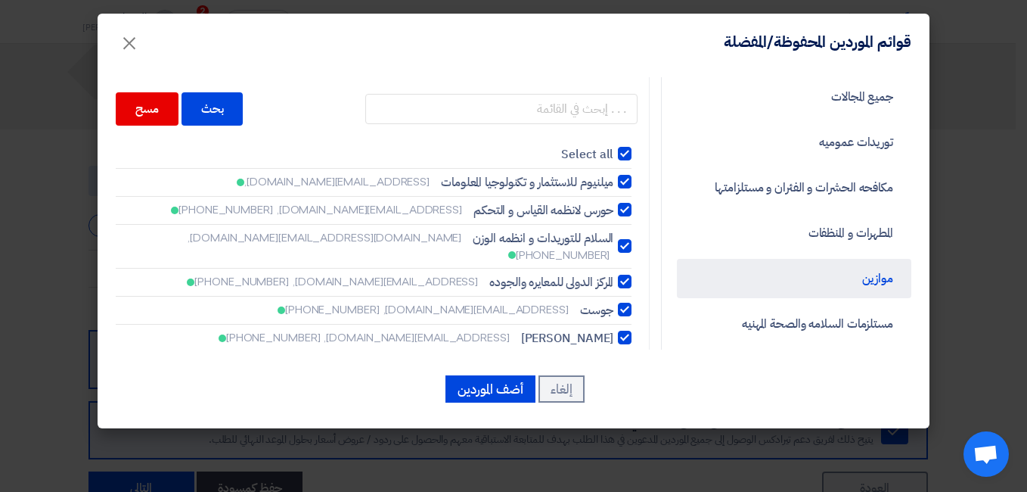
checkbox input "true"
click at [482, 399] on button "أضف الموردين" at bounding box center [491, 388] width 90 height 27
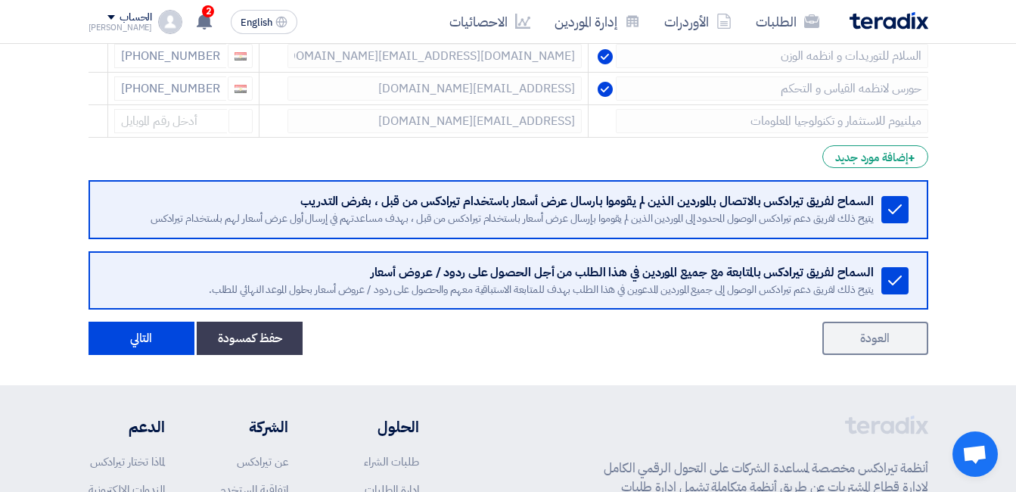
scroll to position [454, 0]
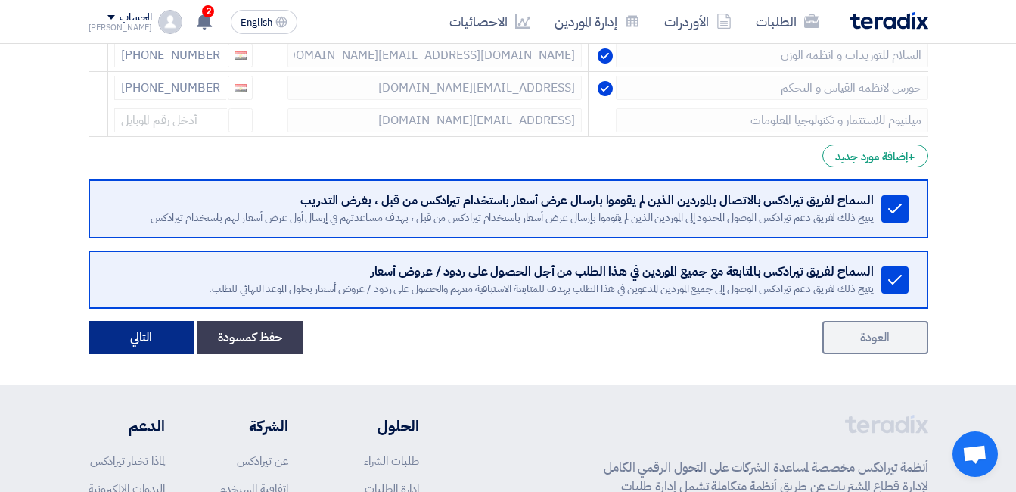
click at [147, 343] on button "التالي" at bounding box center [142, 337] width 106 height 33
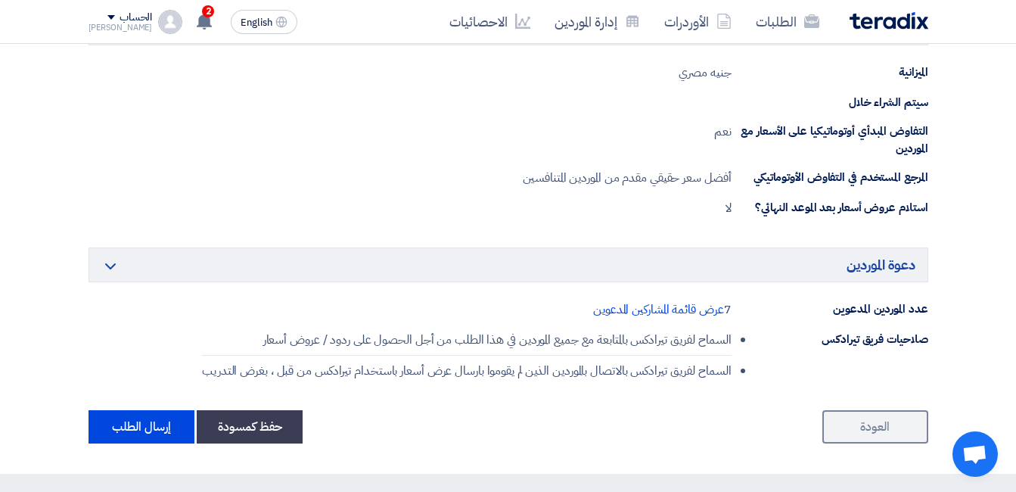
scroll to position [832, 0]
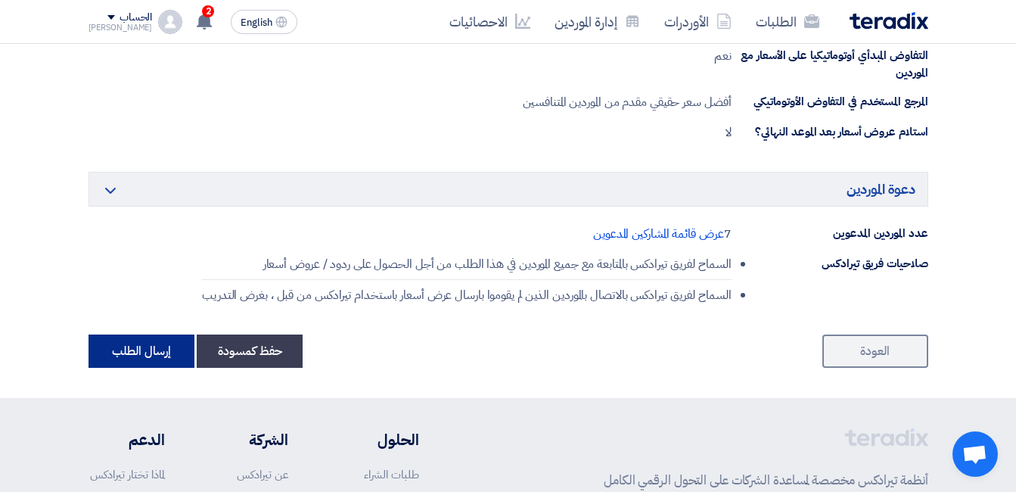
click at [122, 350] on button "إرسال الطلب" at bounding box center [142, 350] width 106 height 33
